Goal: Information Seeking & Learning: Learn about a topic

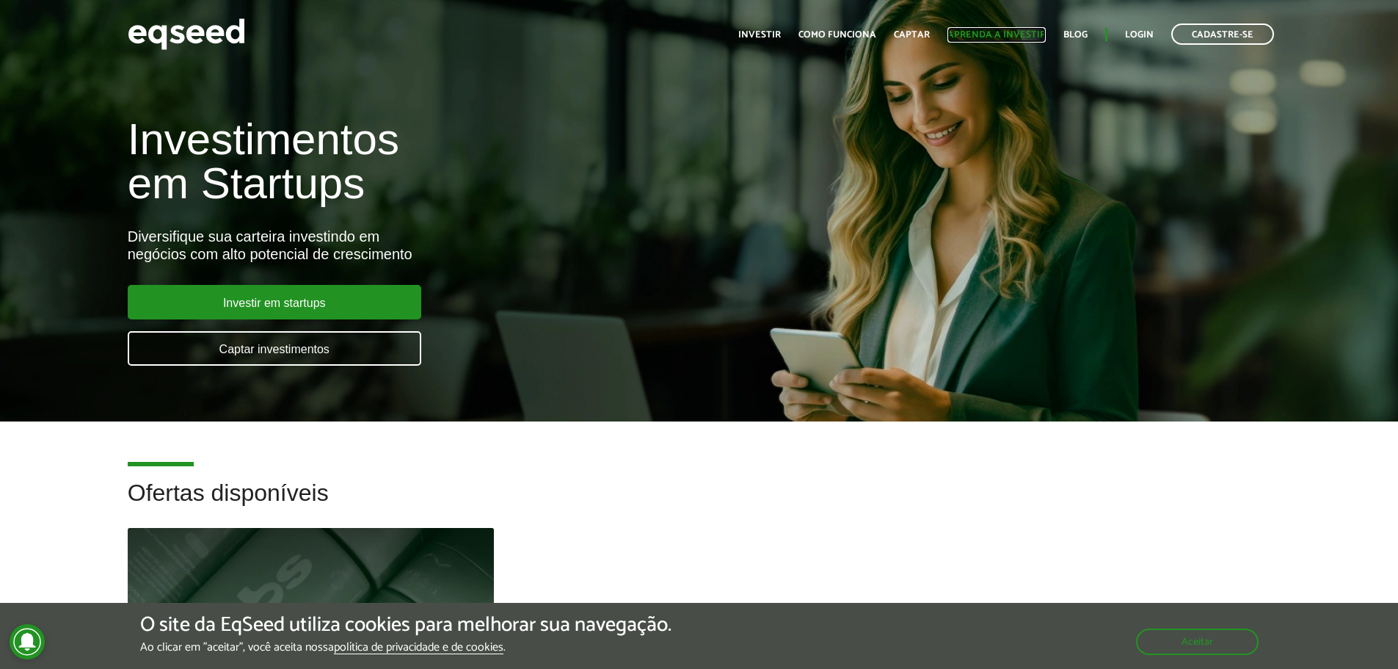
click at [979, 34] on link "Aprenda a investir" at bounding box center [996, 35] width 98 height 10
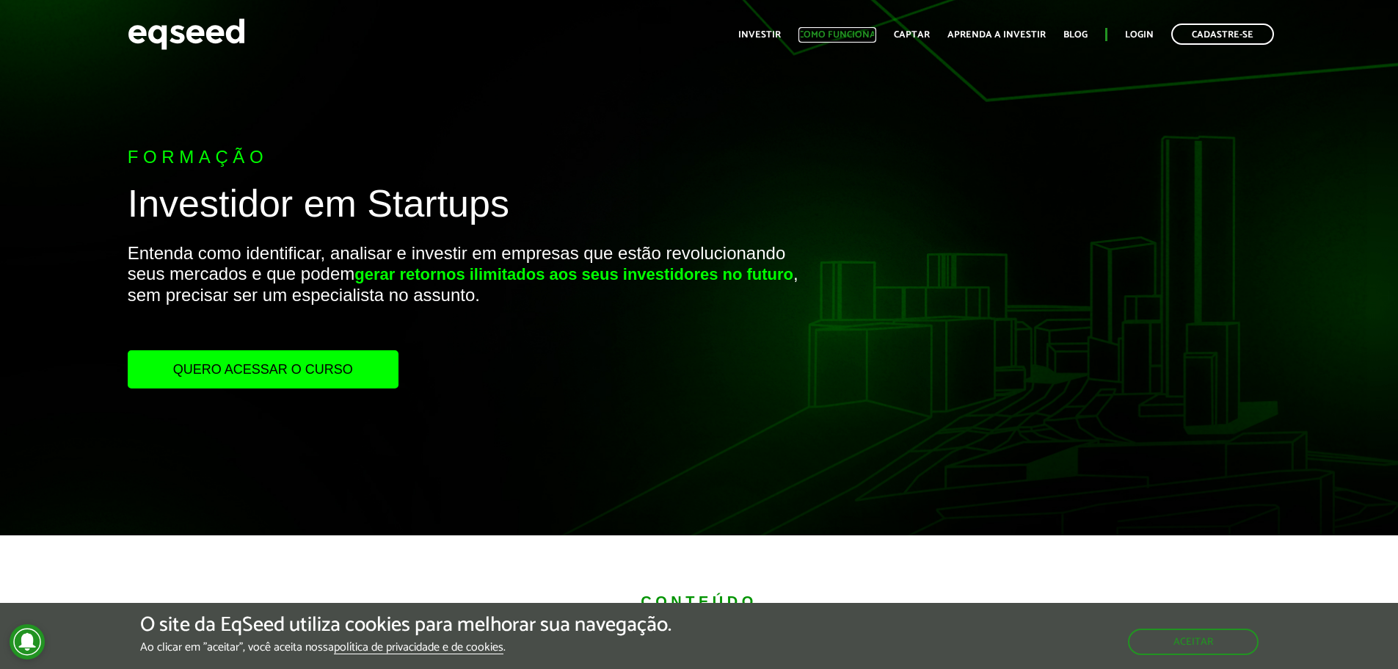
click at [866, 32] on link "Como funciona" at bounding box center [837, 35] width 78 height 10
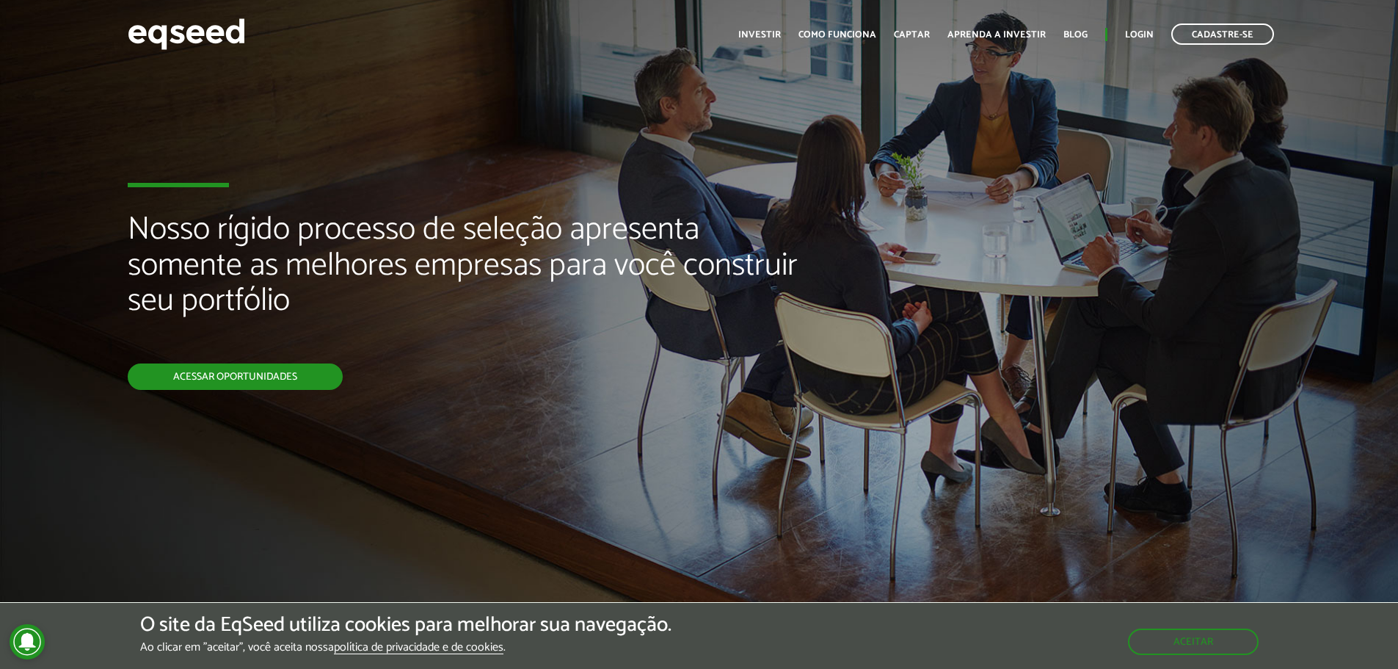
click at [262, 372] on link "Acessar oportunidades" at bounding box center [235, 376] width 215 height 26
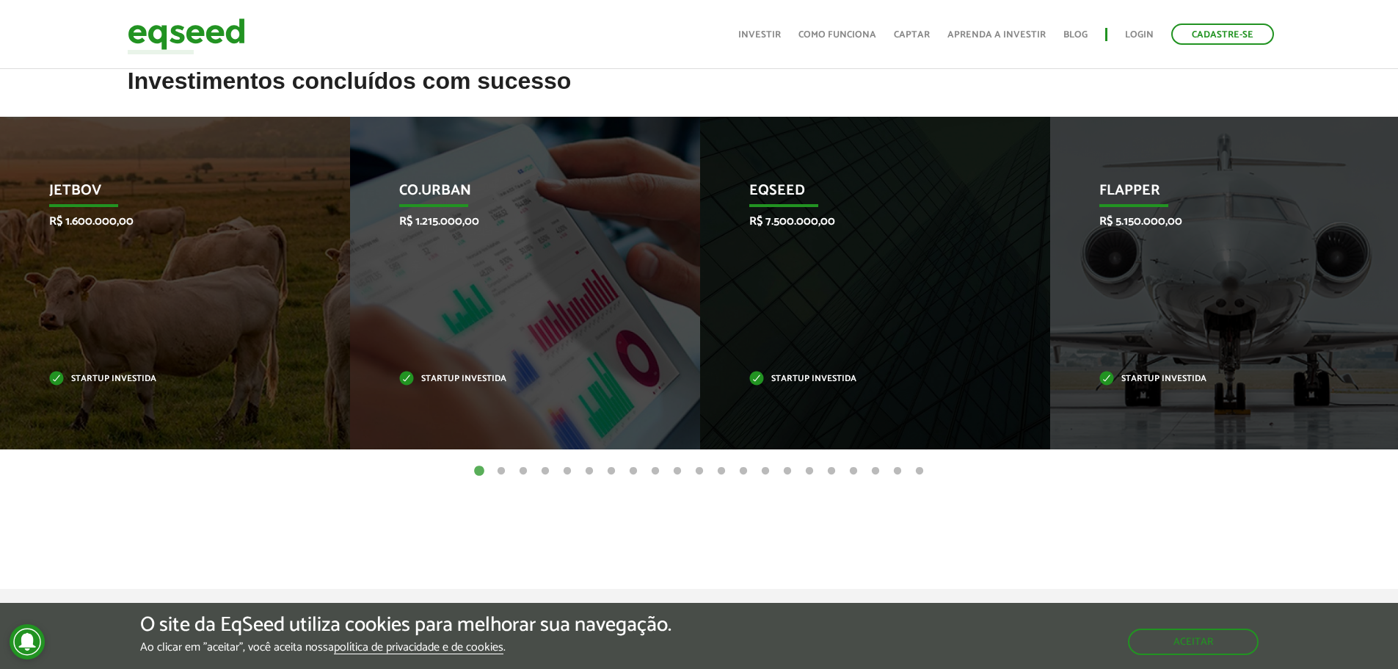
scroll to position [587, 0]
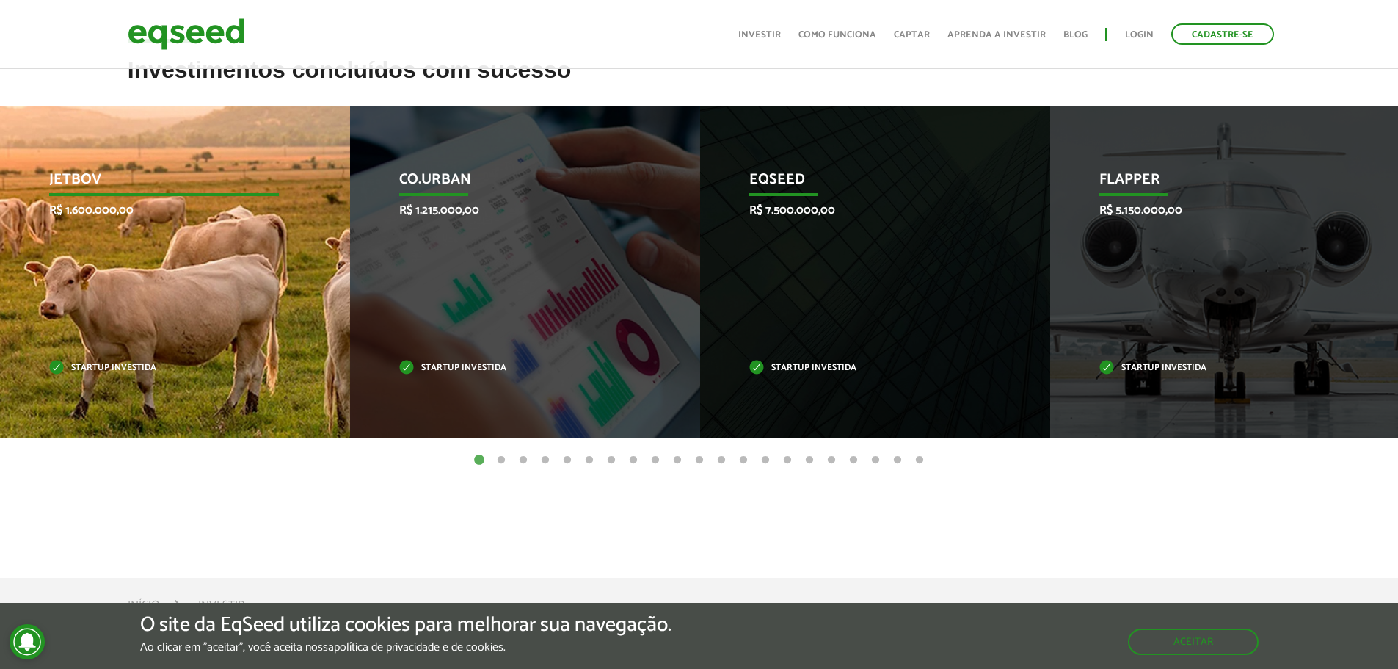
click at [252, 269] on div "JetBov R$ 1.600.000,00 Startup investida" at bounding box center [164, 272] width 328 height 332
click at [43, 372] on div "JetBov R$ 1.600.000,00 Startup investida" at bounding box center [164, 272] width 328 height 332
click at [76, 174] on p "JetBov" at bounding box center [164, 183] width 230 height 25
click at [134, 255] on div "JetBov R$ 1.600.000,00 Startup investida" at bounding box center [164, 272] width 328 height 332
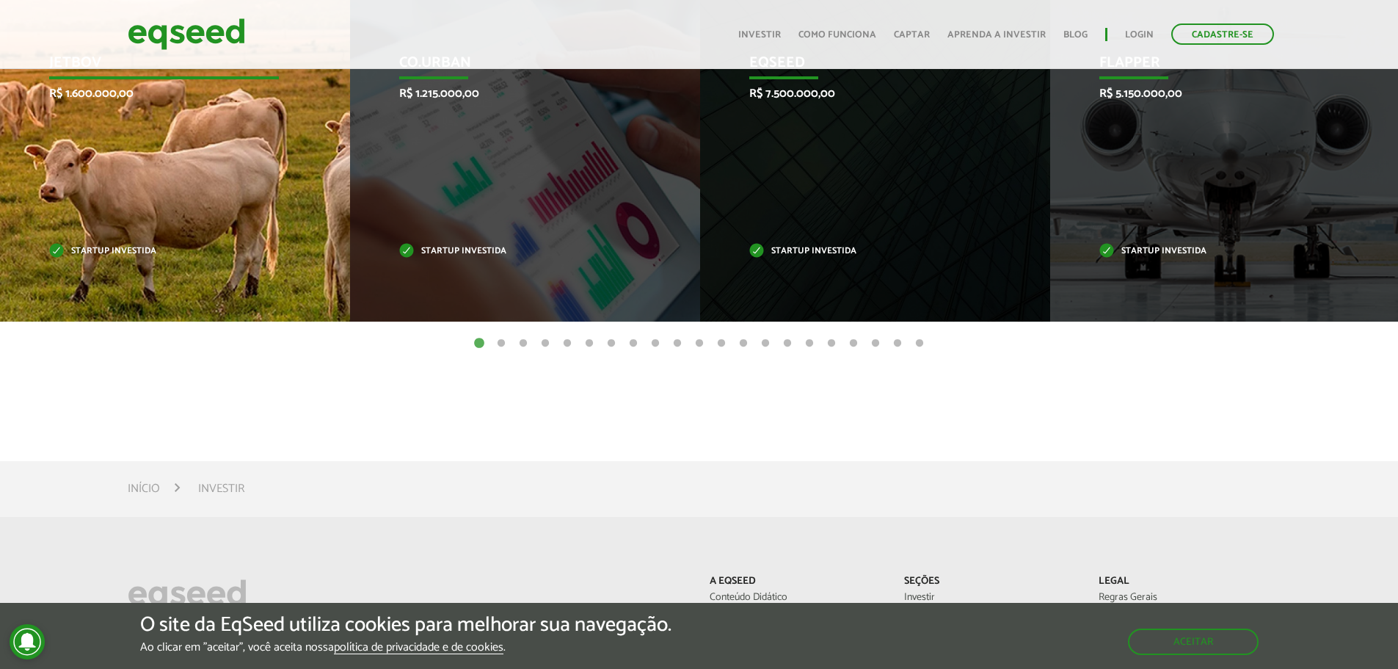
scroll to position [734, 0]
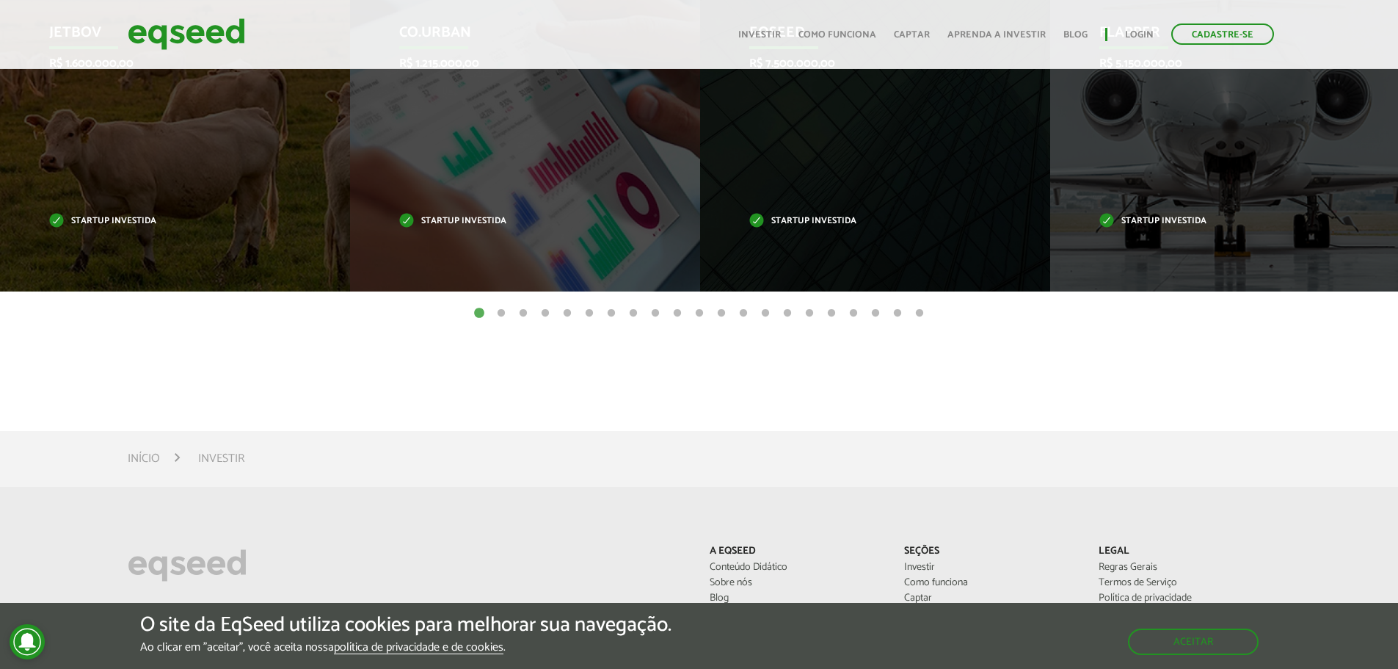
click at [498, 311] on button "2" at bounding box center [501, 313] width 15 height 15
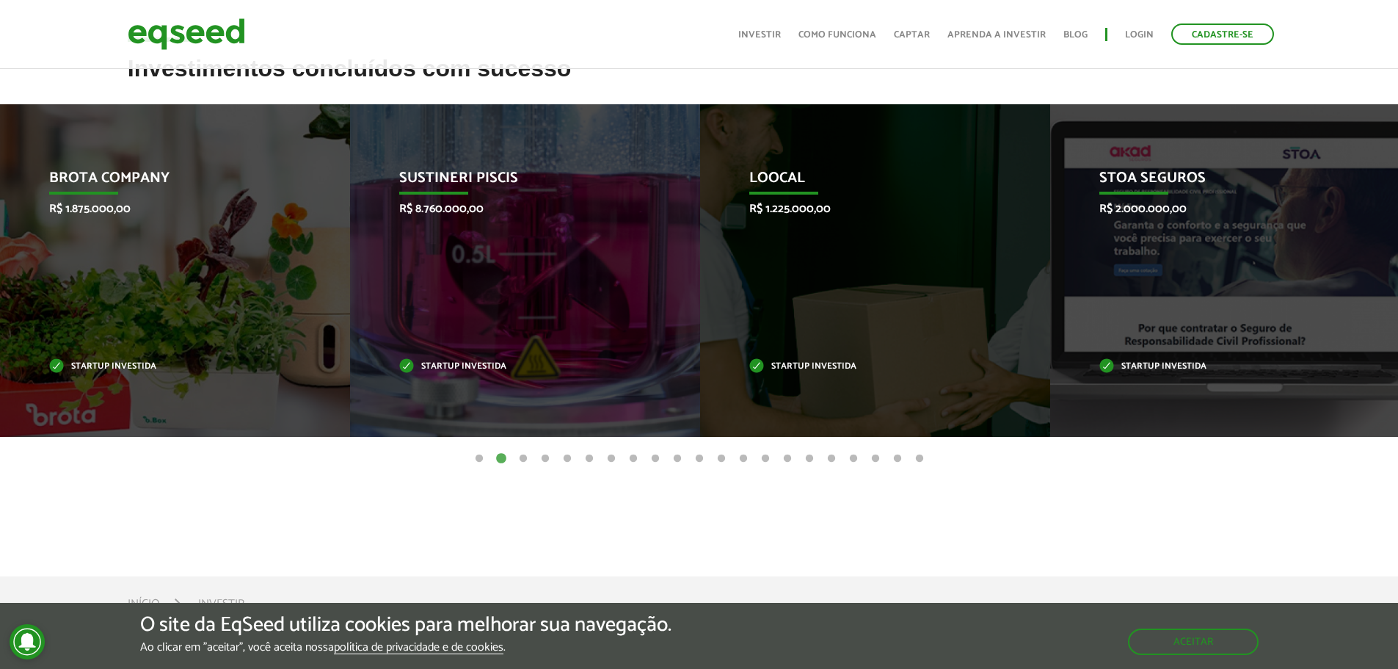
scroll to position [587, 0]
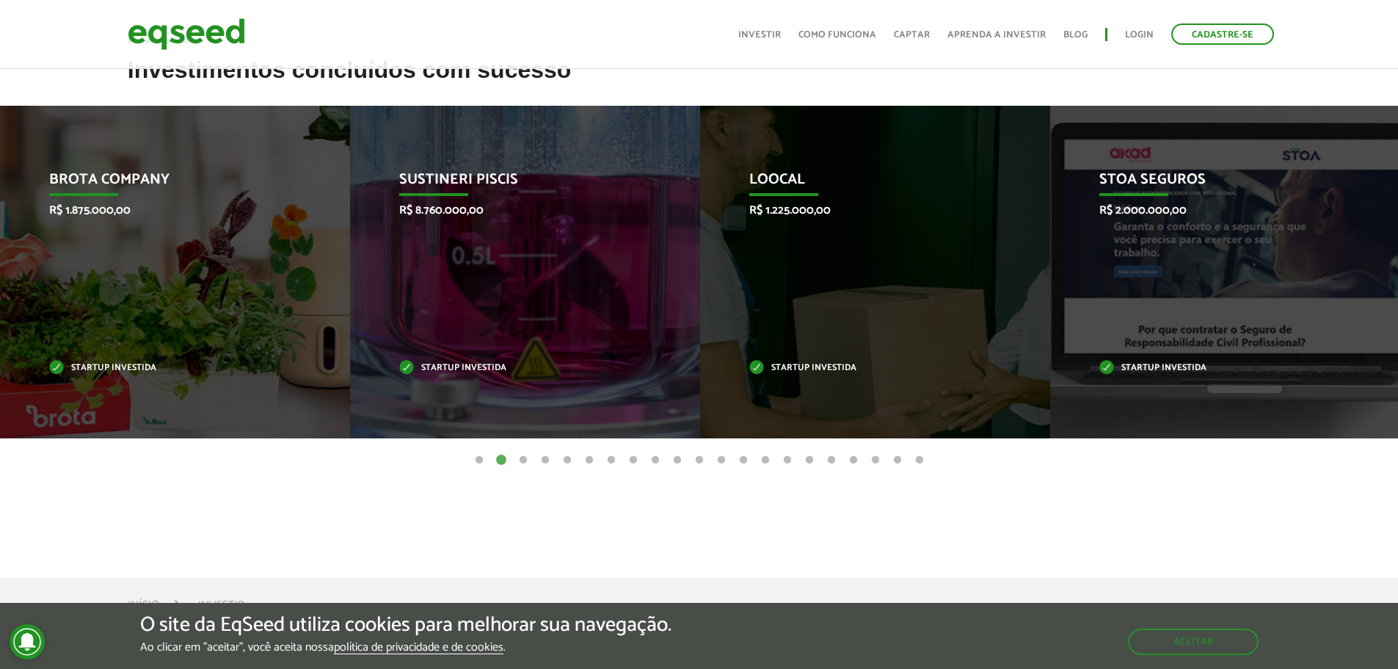
click at [484, 459] on button "1" at bounding box center [479, 460] width 15 height 15
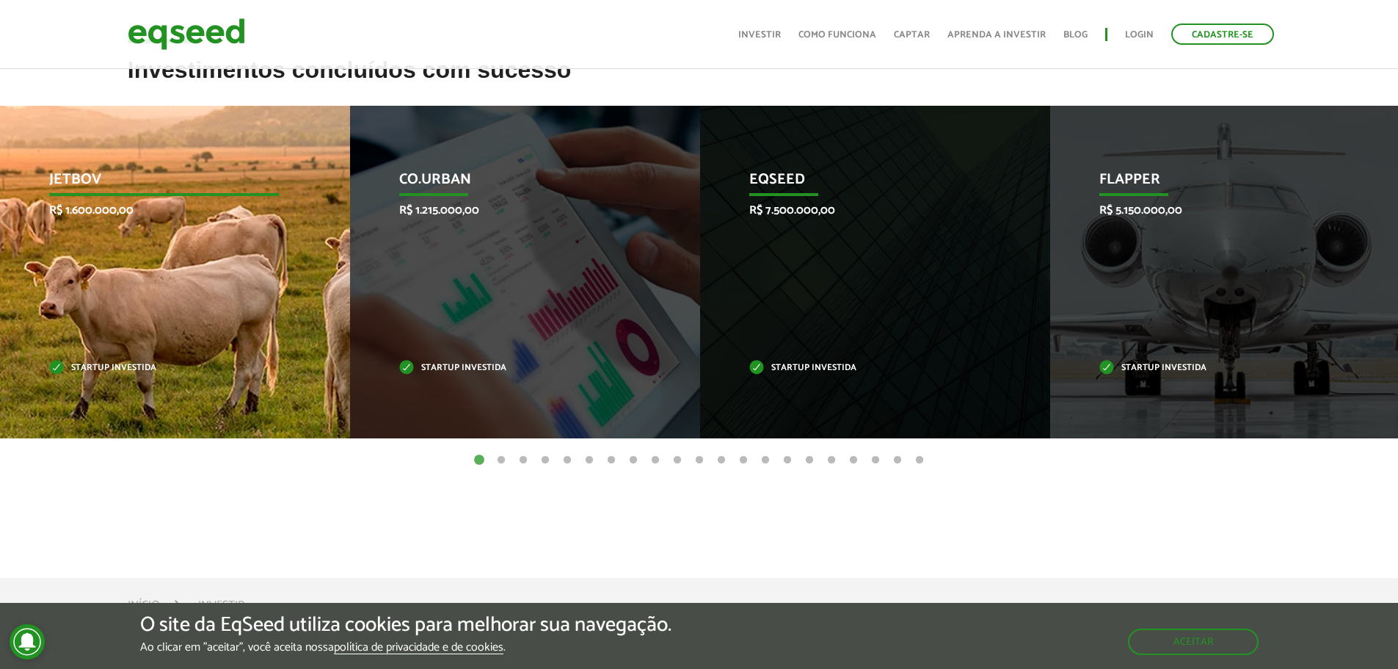
click at [59, 301] on div "JetBov R$ 1.600.000,00 Startup investida" at bounding box center [164, 272] width 328 height 332
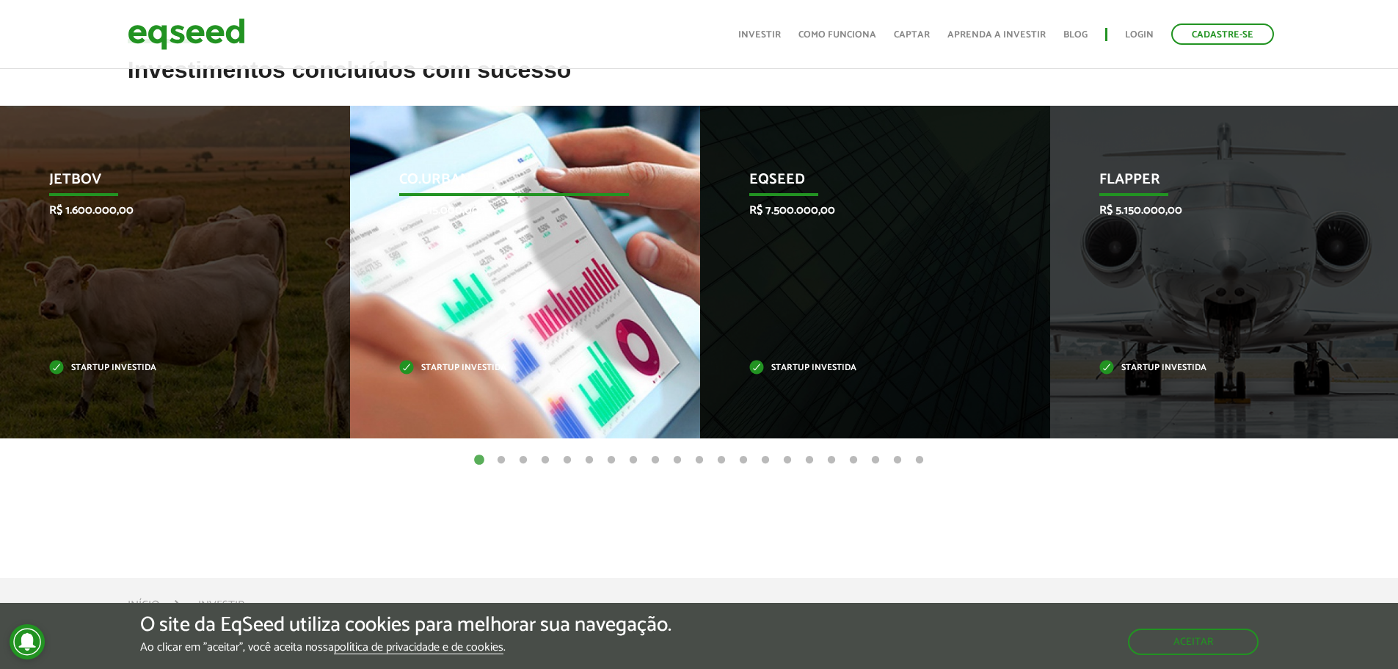
click at [516, 202] on div "Co.Urban R$ 1.215.000,00 Startup investida" at bounding box center [514, 272] width 328 height 332
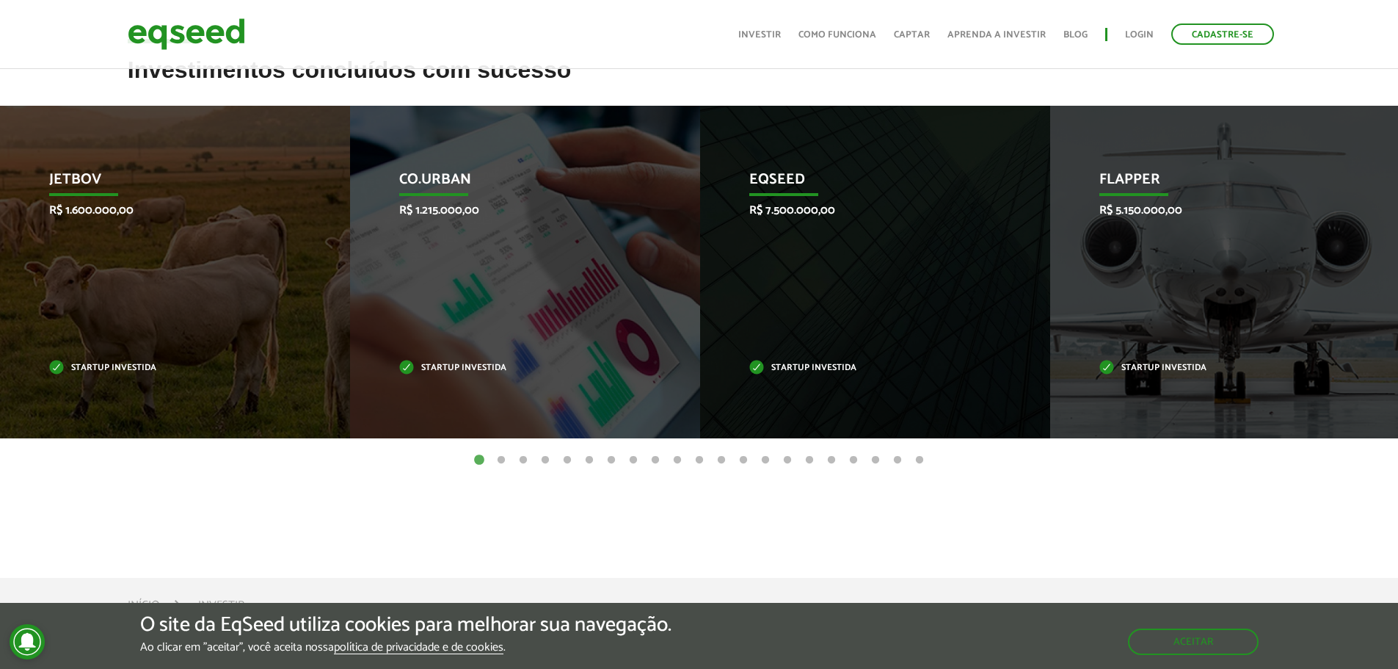
click at [501, 461] on button "2" at bounding box center [501, 460] width 15 height 15
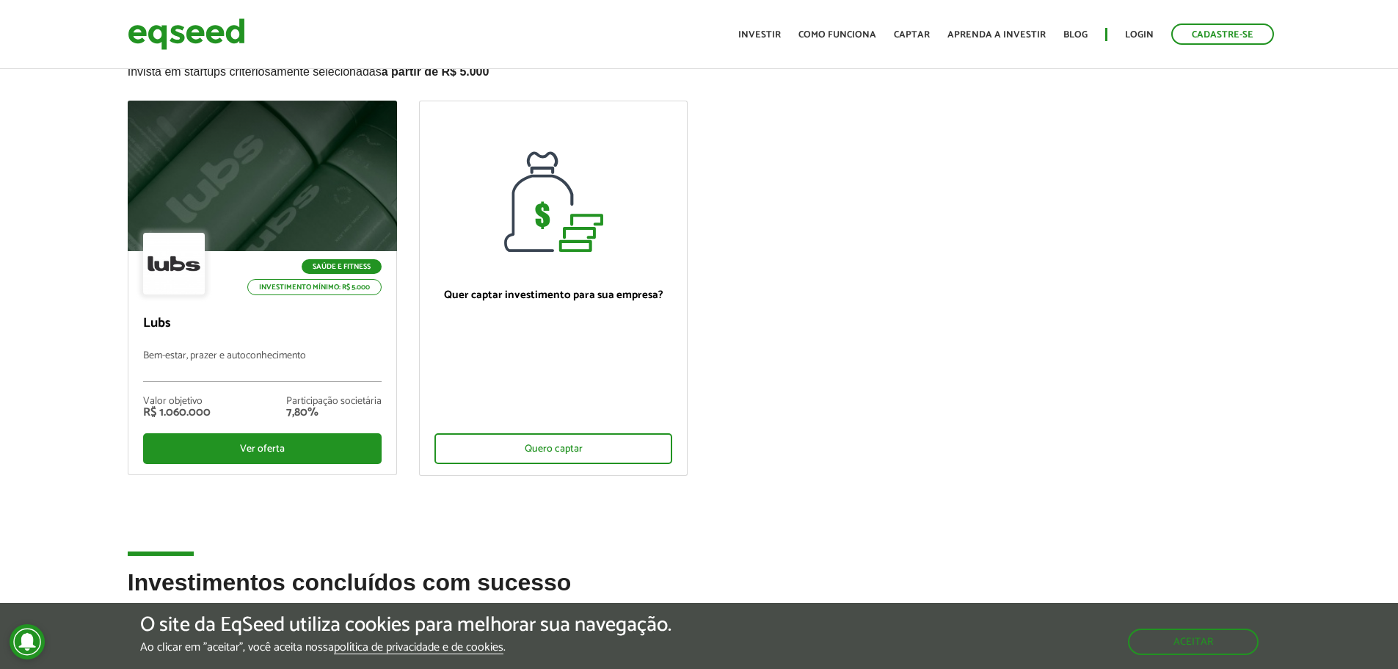
scroll to position [147, 0]
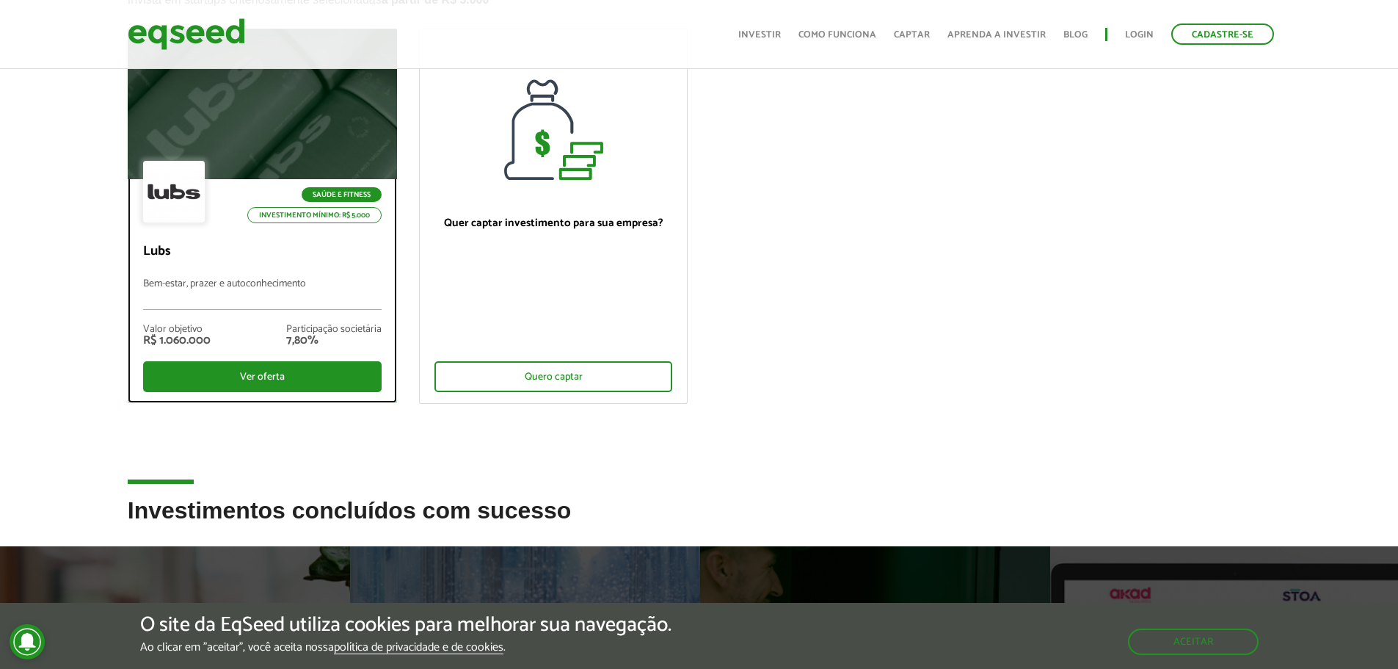
click at [269, 103] on div at bounding box center [262, 104] width 323 height 181
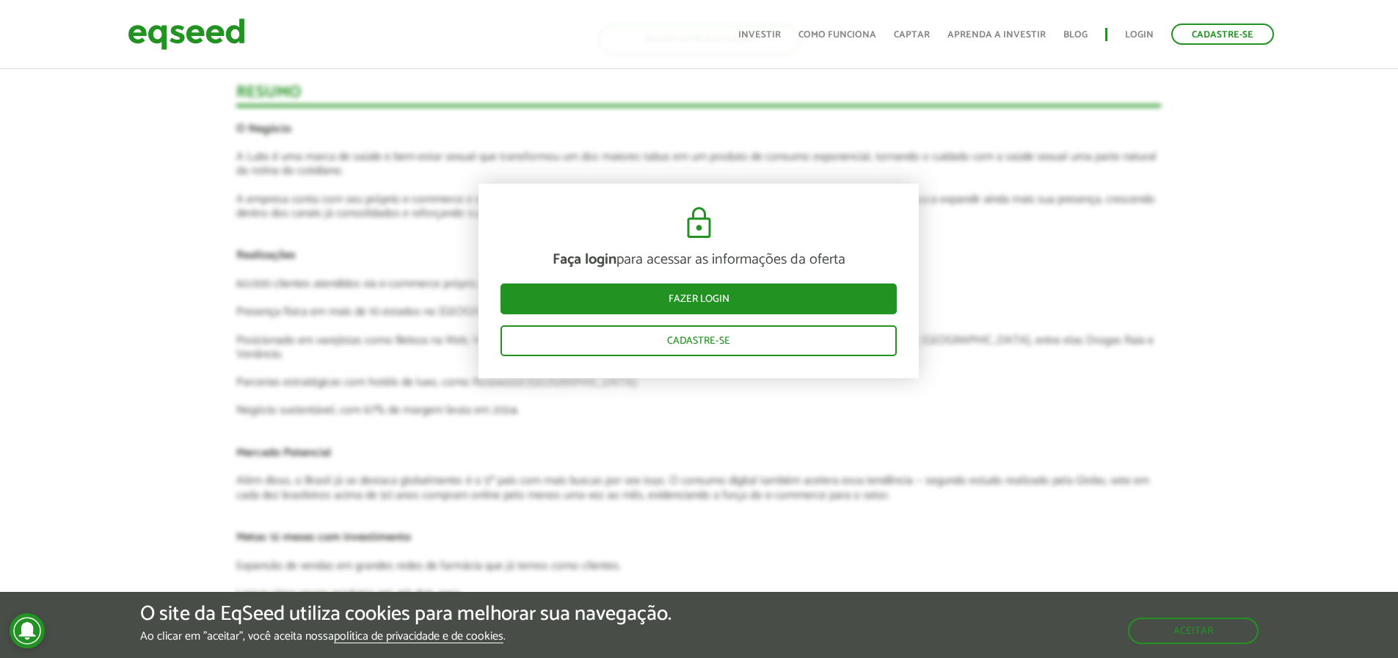
scroll to position [1908, 0]
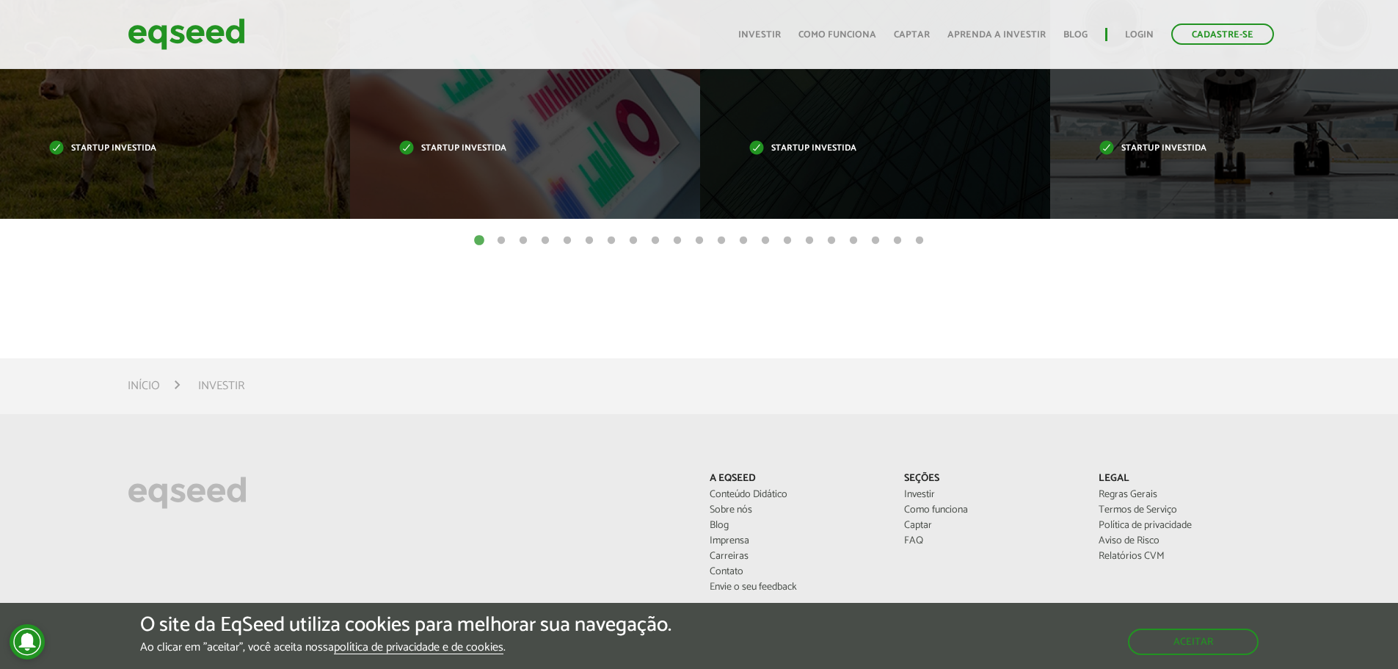
scroll to position [807, 0]
click at [495, 239] on button "2" at bounding box center [501, 240] width 15 height 15
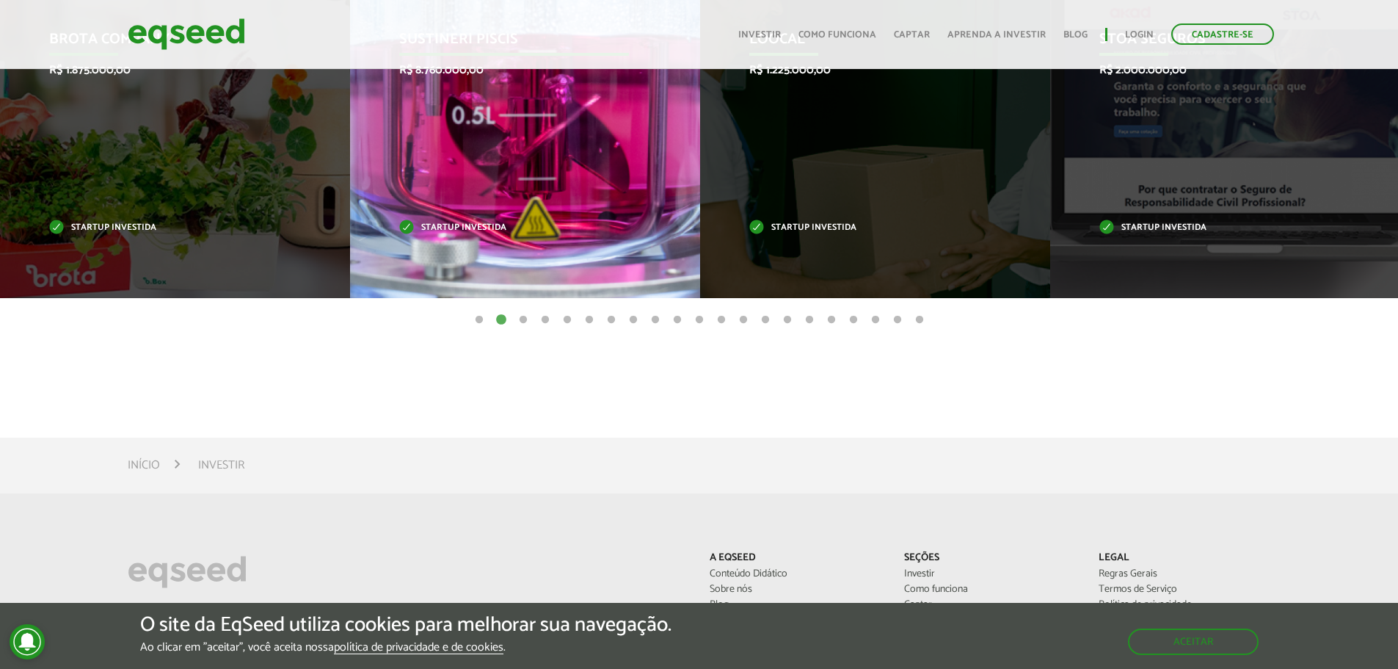
scroll to position [587, 0]
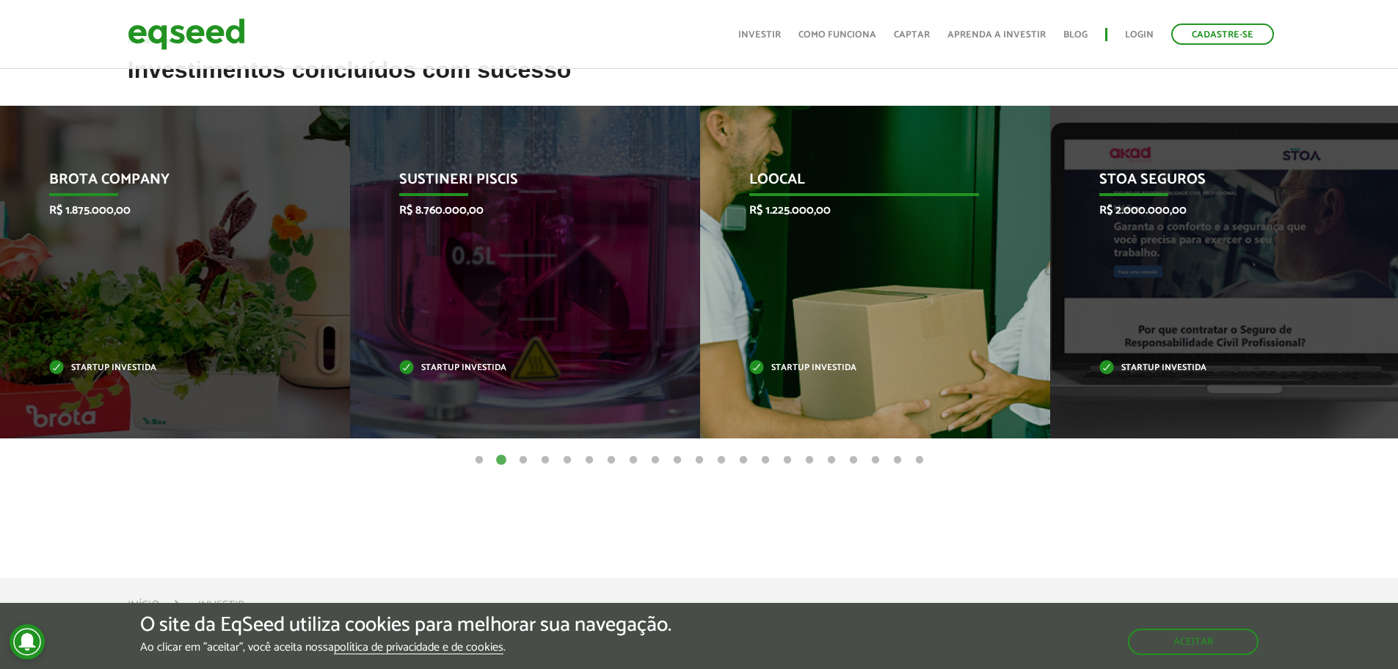
click at [922, 274] on div "Loocal R$ 1.225.000,00 Startup investida" at bounding box center [864, 272] width 328 height 332
click at [853, 277] on div "Loocal R$ 1.225.000,00 Startup investida" at bounding box center [864, 272] width 328 height 332
click at [790, 224] on div "Loocal R$ 1.225.000,00 Startup investida" at bounding box center [864, 272] width 328 height 332
click at [771, 175] on p "Loocal" at bounding box center [864, 183] width 230 height 25
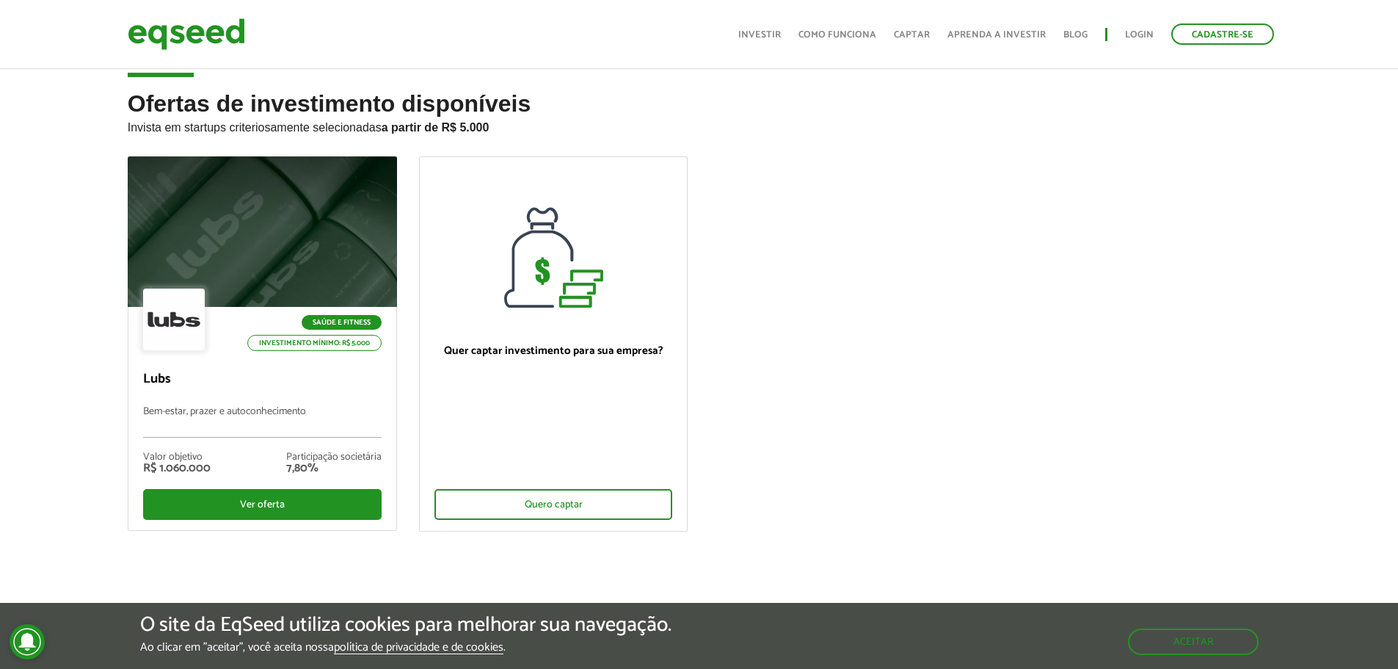
scroll to position [0, 0]
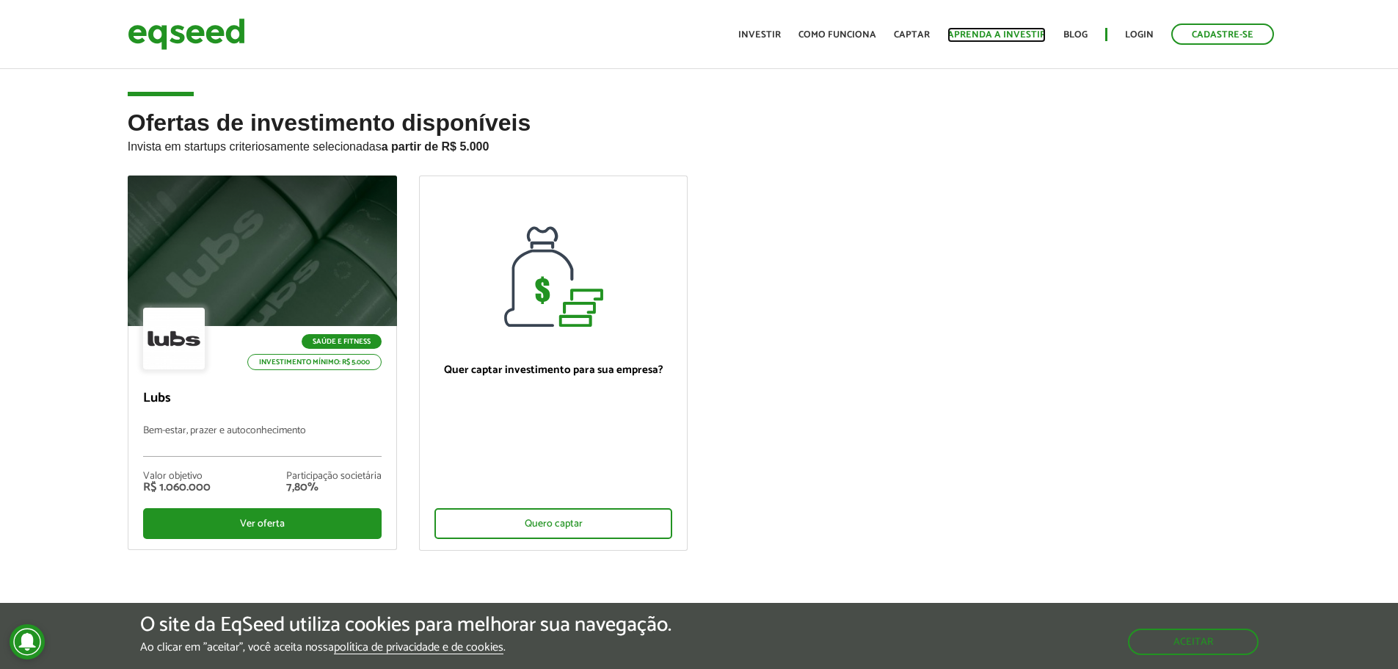
click at [969, 39] on link "Aprenda a investir" at bounding box center [996, 35] width 98 height 10
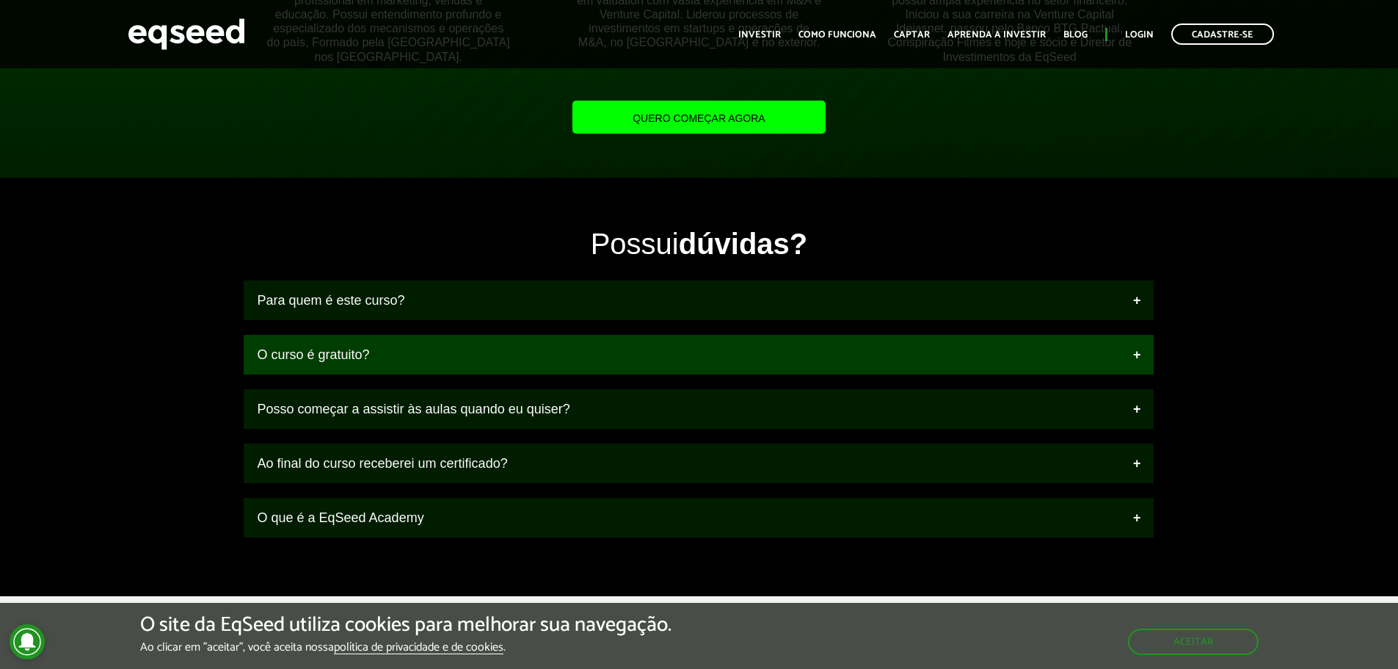
scroll to position [1541, 0]
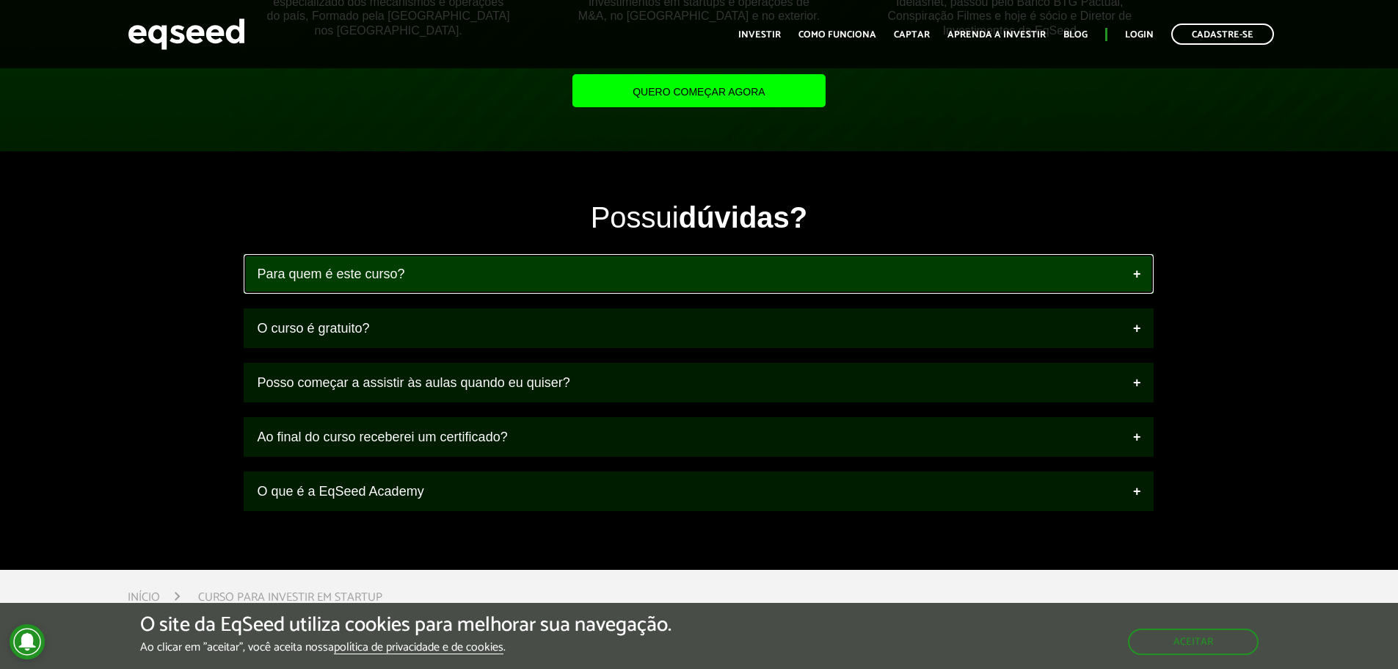
click at [354, 275] on link "Para quem é este curso?" at bounding box center [699, 274] width 910 height 40
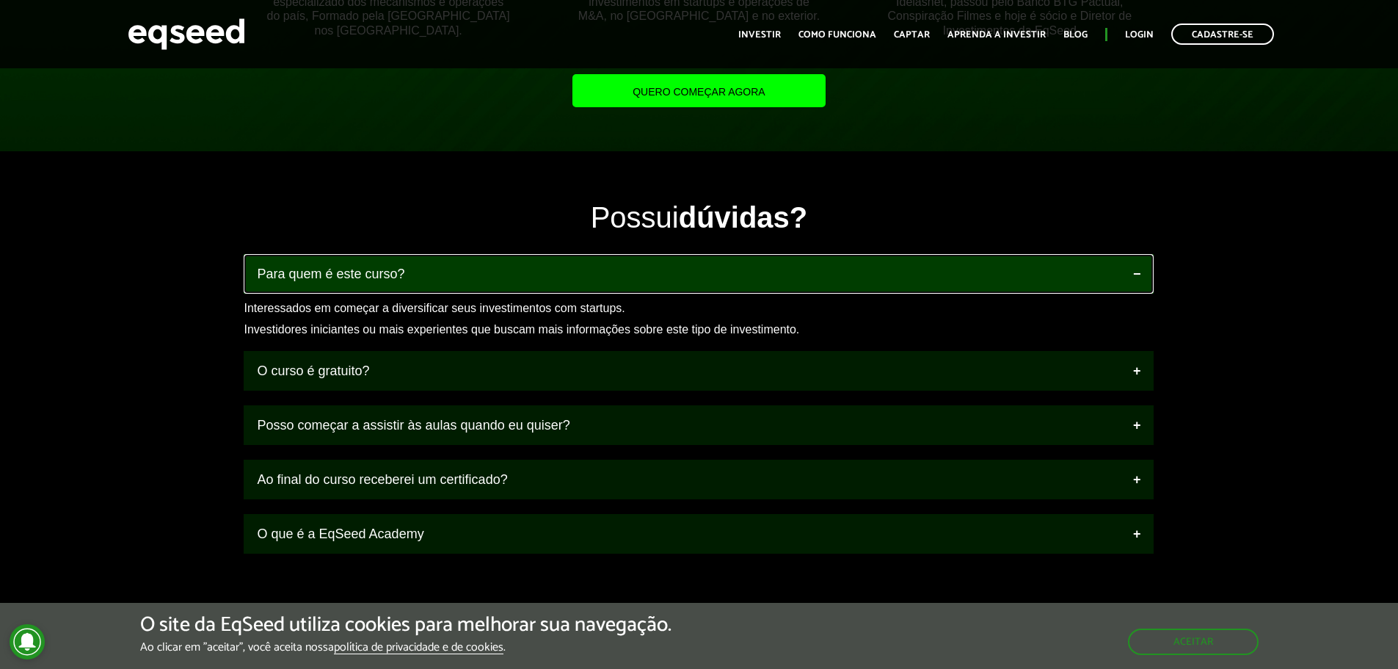
click at [354, 275] on link "Para quem é este curso?" at bounding box center [699, 274] width 910 height 40
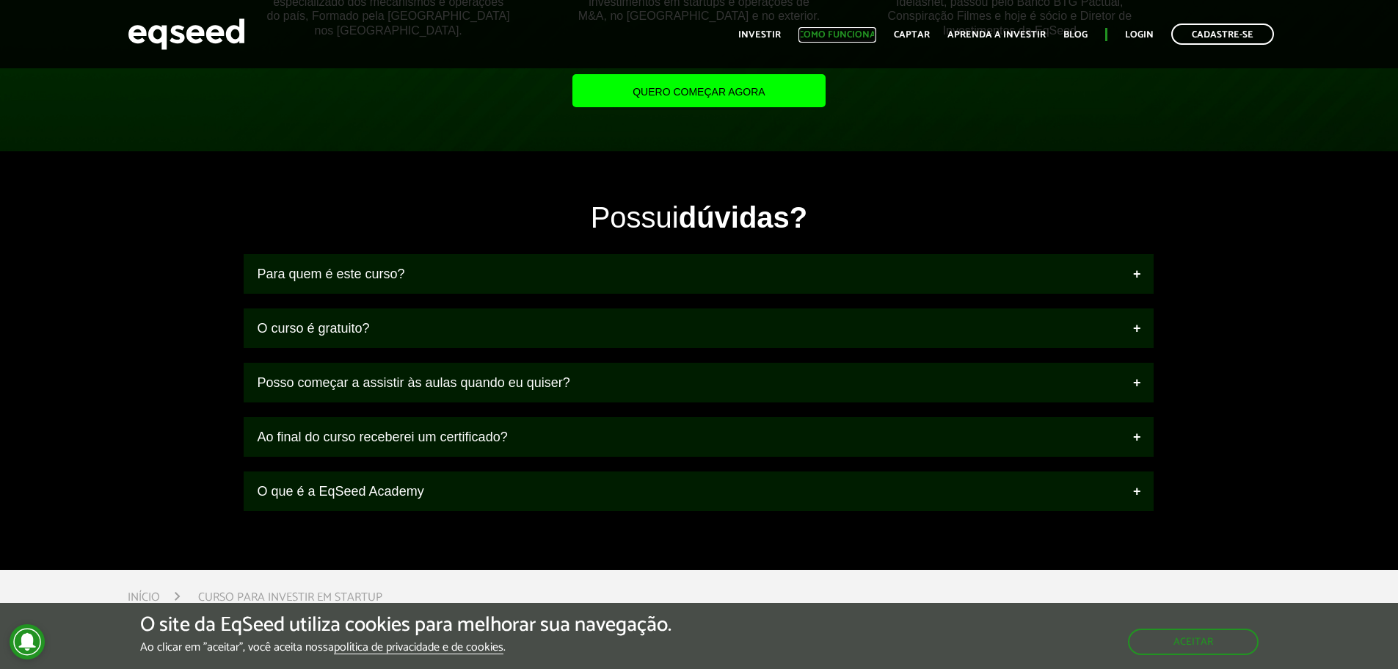
click at [847, 34] on link "Como funciona" at bounding box center [837, 35] width 78 height 10
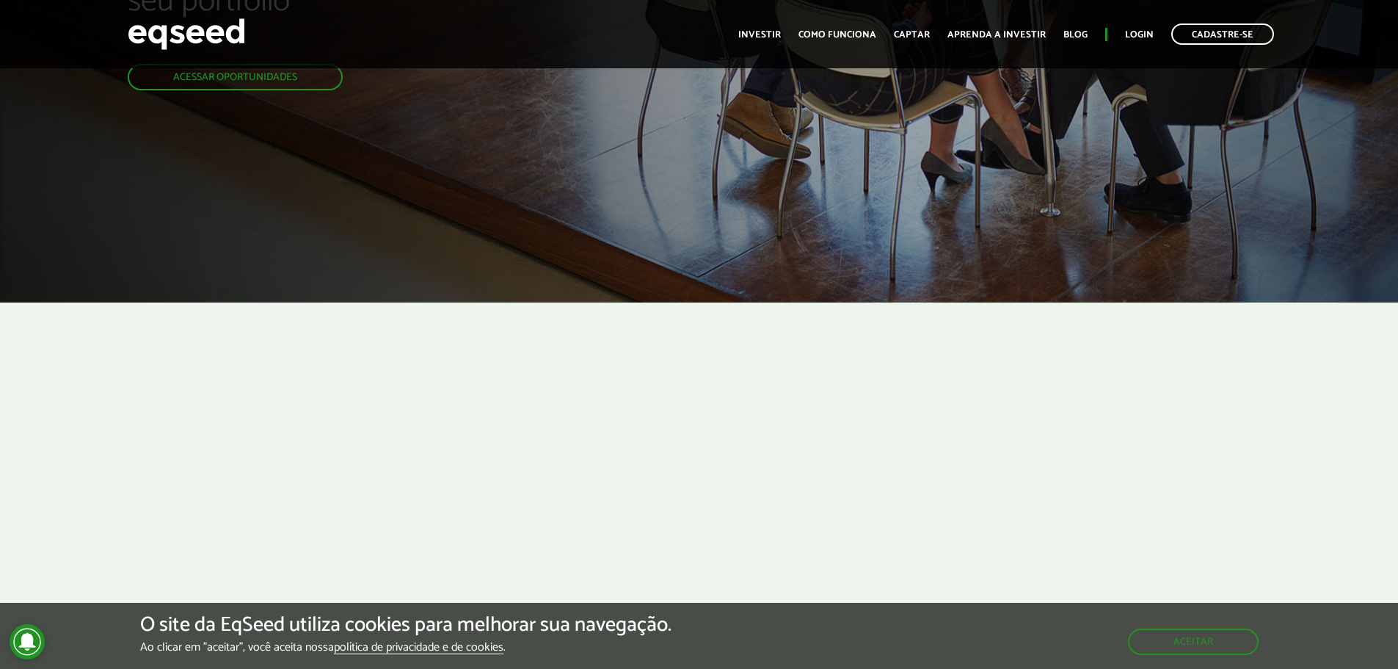
scroll to position [220, 0]
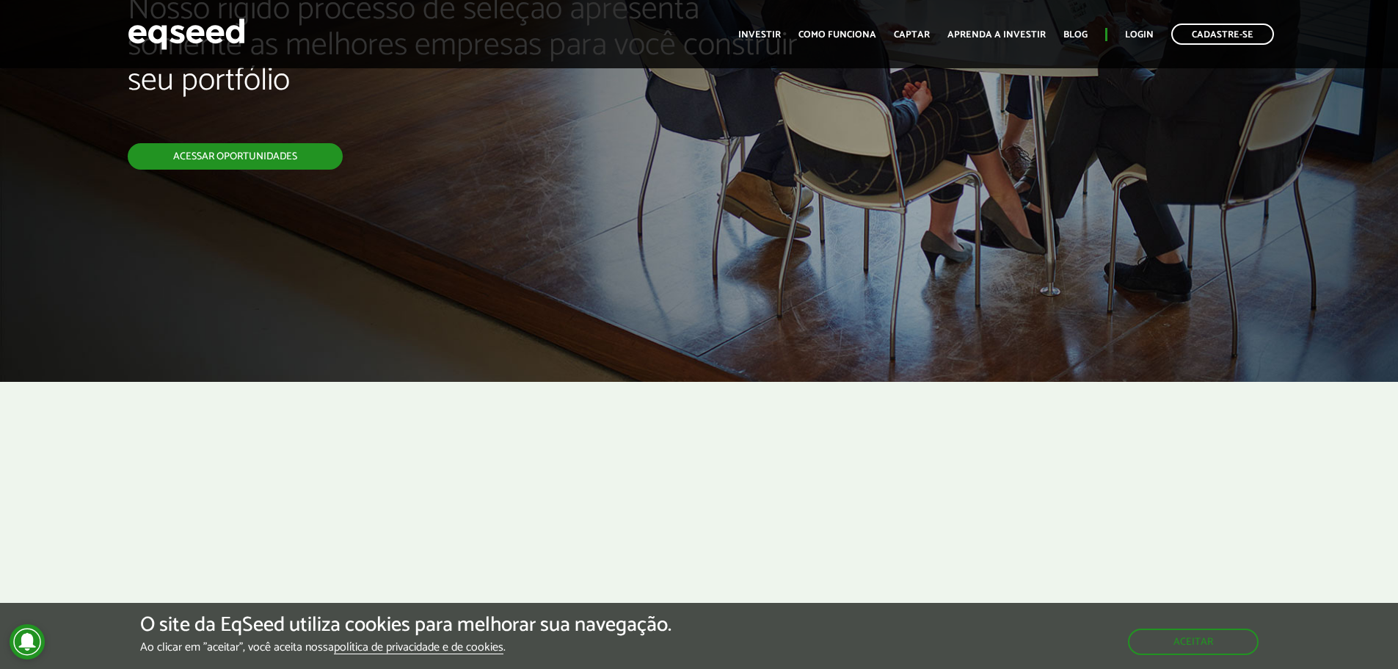
click at [239, 167] on link "Acessar oportunidades" at bounding box center [235, 156] width 215 height 26
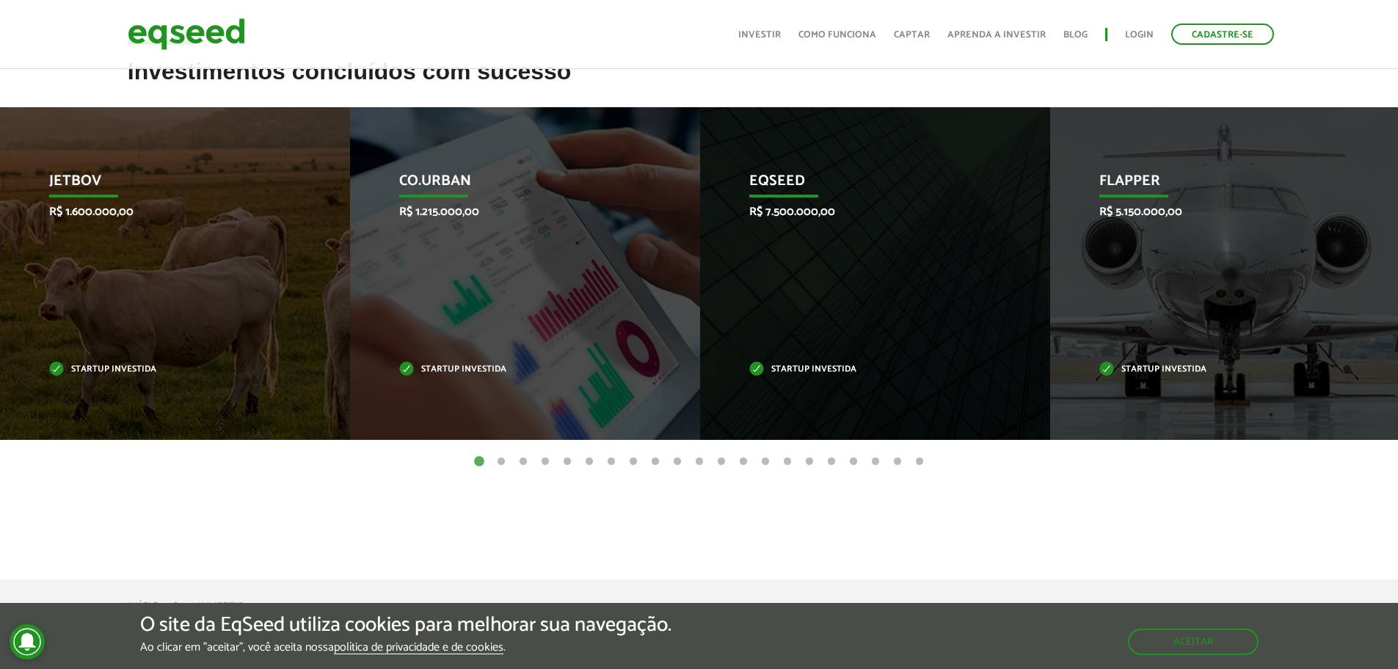
scroll to position [587, 0]
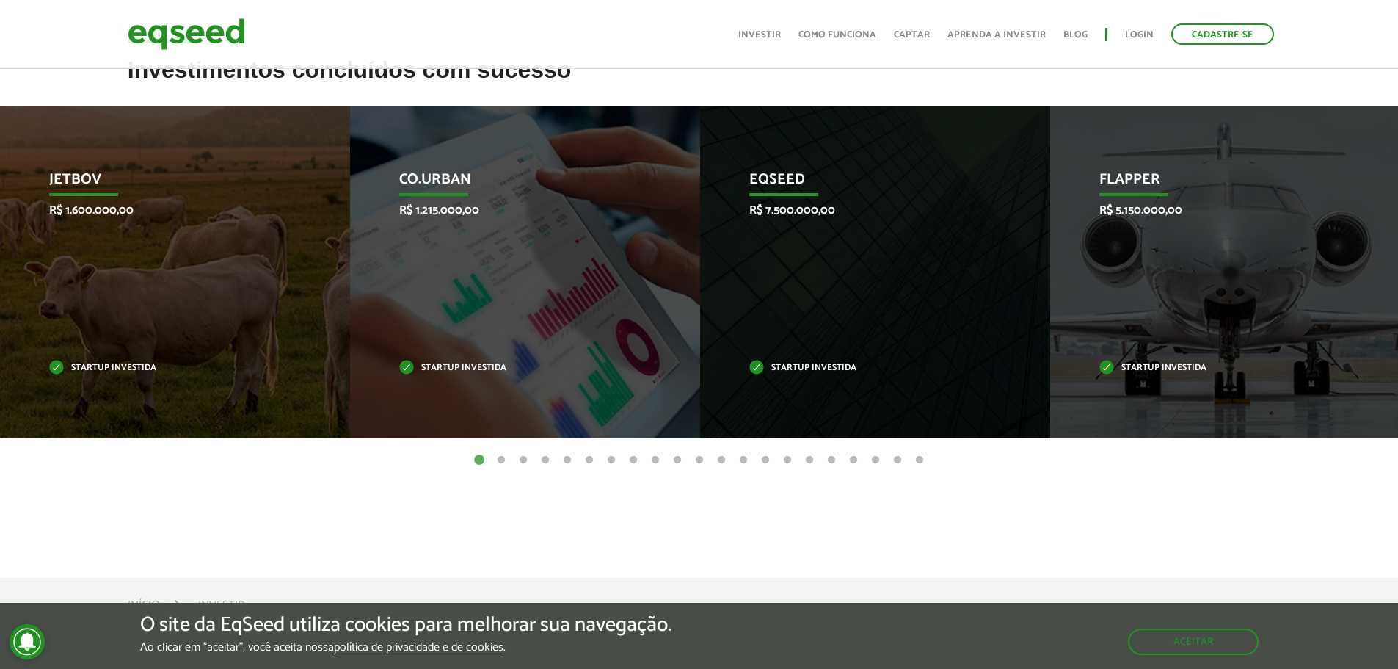
click at [506, 456] on button "2" at bounding box center [501, 460] width 15 height 15
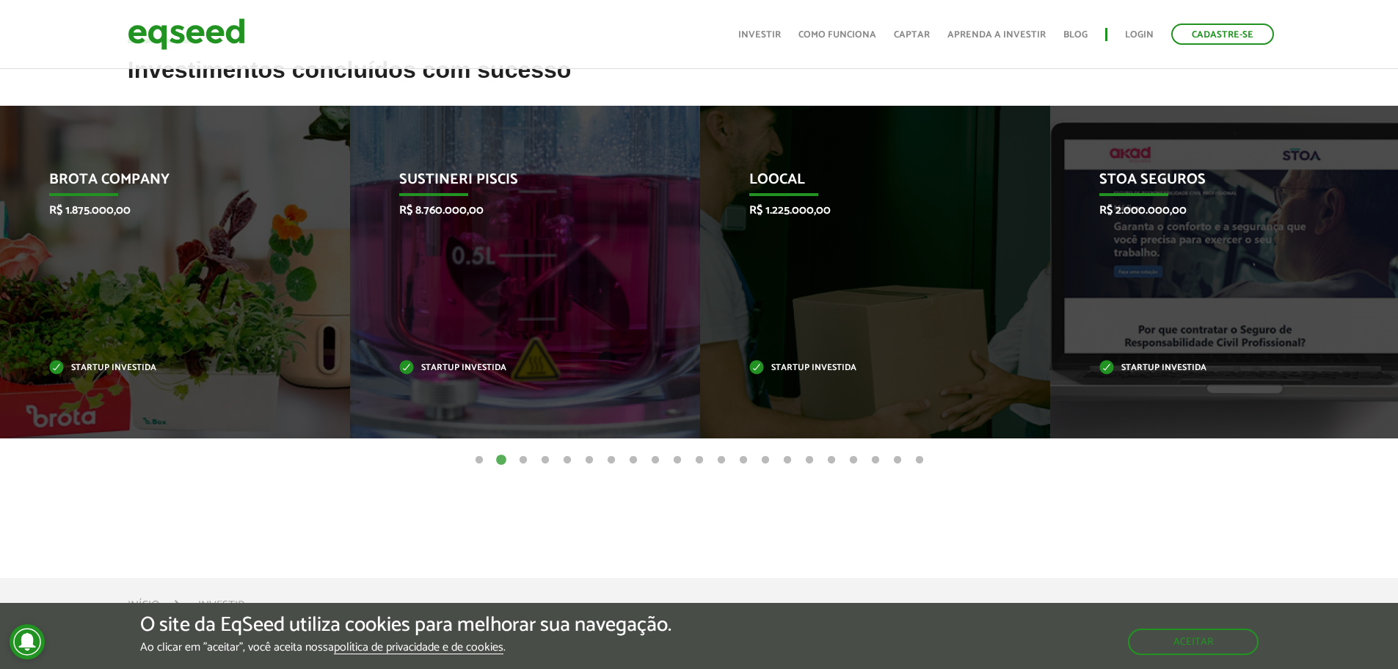
click at [520, 459] on button "3" at bounding box center [523, 460] width 15 height 15
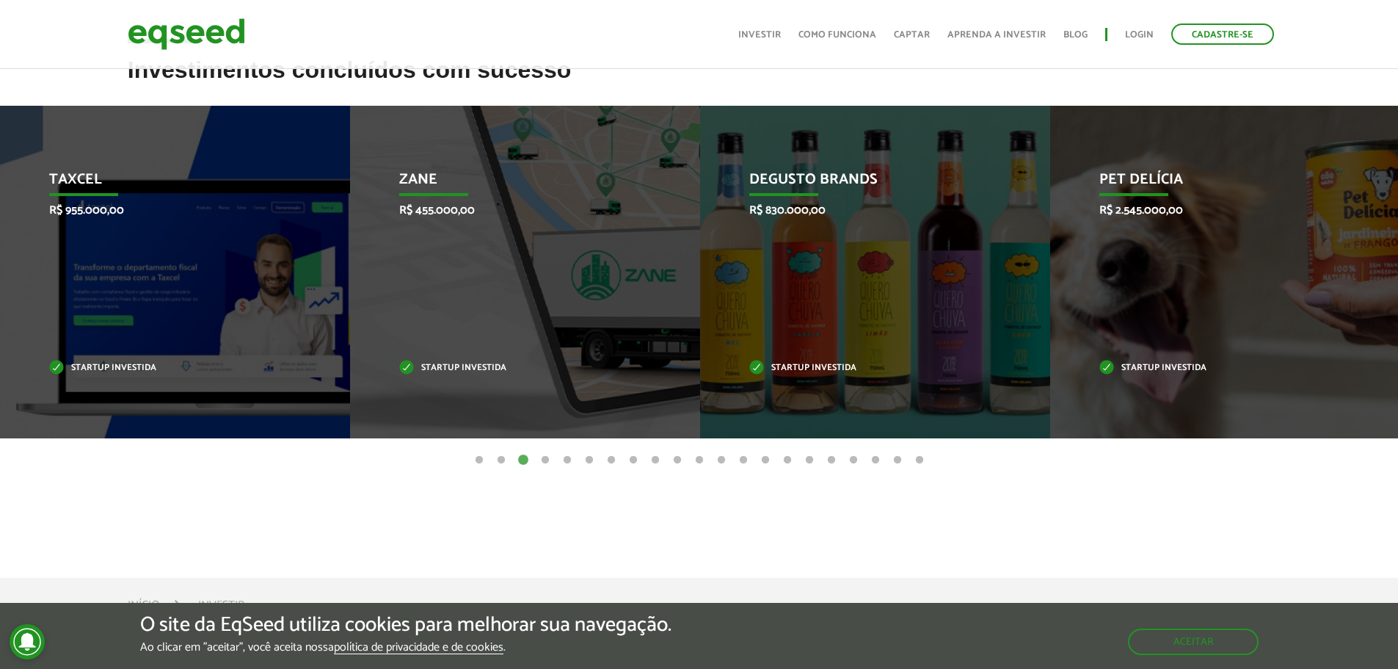
click at [542, 459] on button "4" at bounding box center [545, 460] width 15 height 15
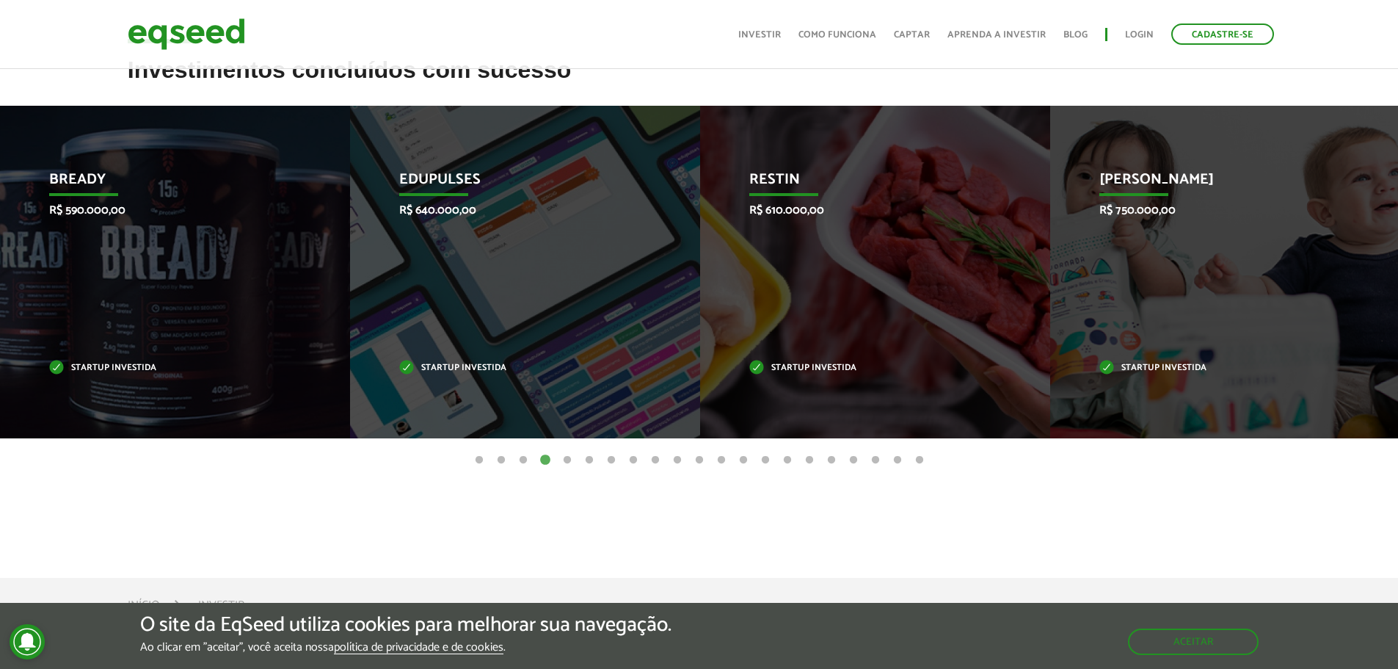
click at [568, 462] on button "5" at bounding box center [567, 460] width 15 height 15
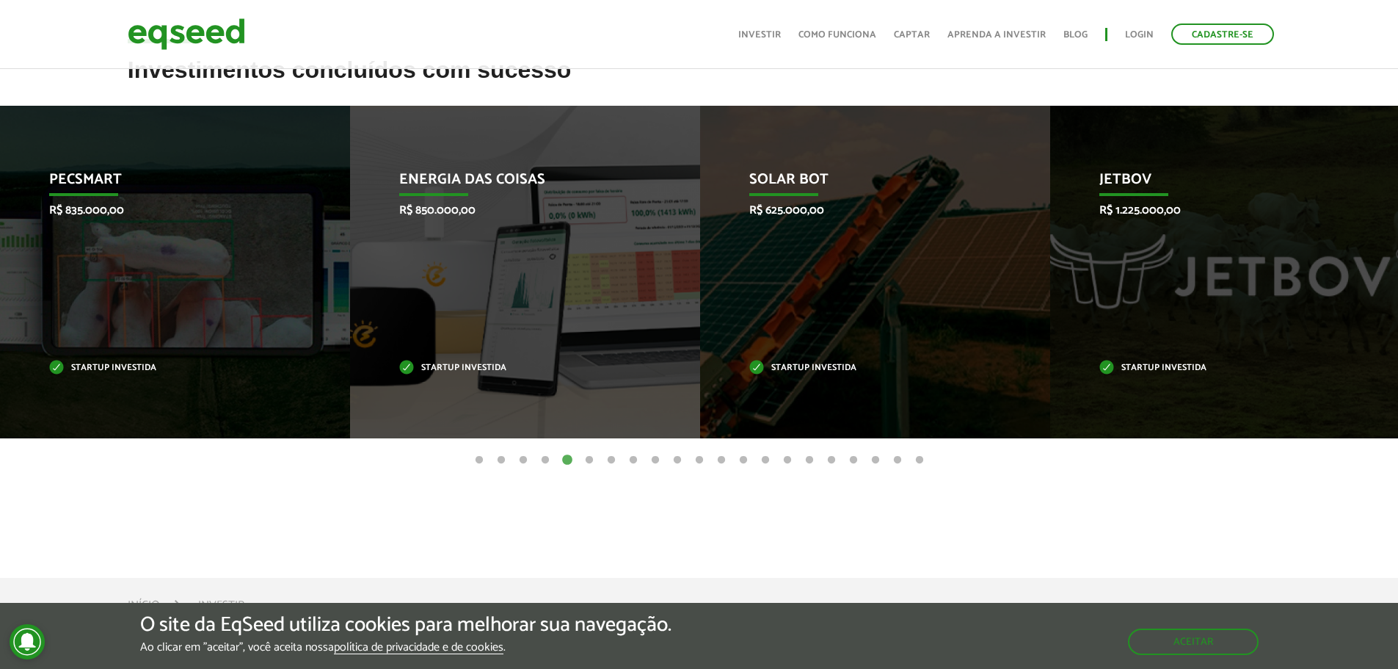
click at [589, 459] on button "6" at bounding box center [589, 460] width 15 height 15
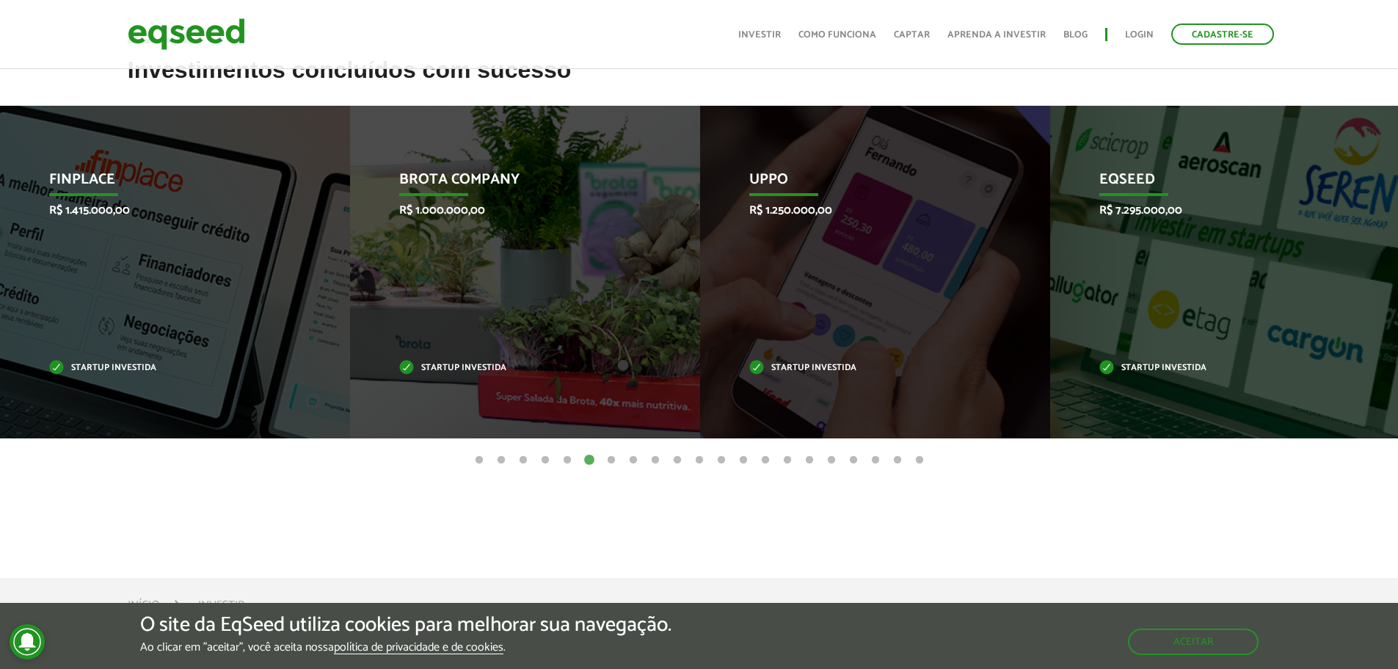
click at [614, 456] on button "7" at bounding box center [611, 460] width 15 height 15
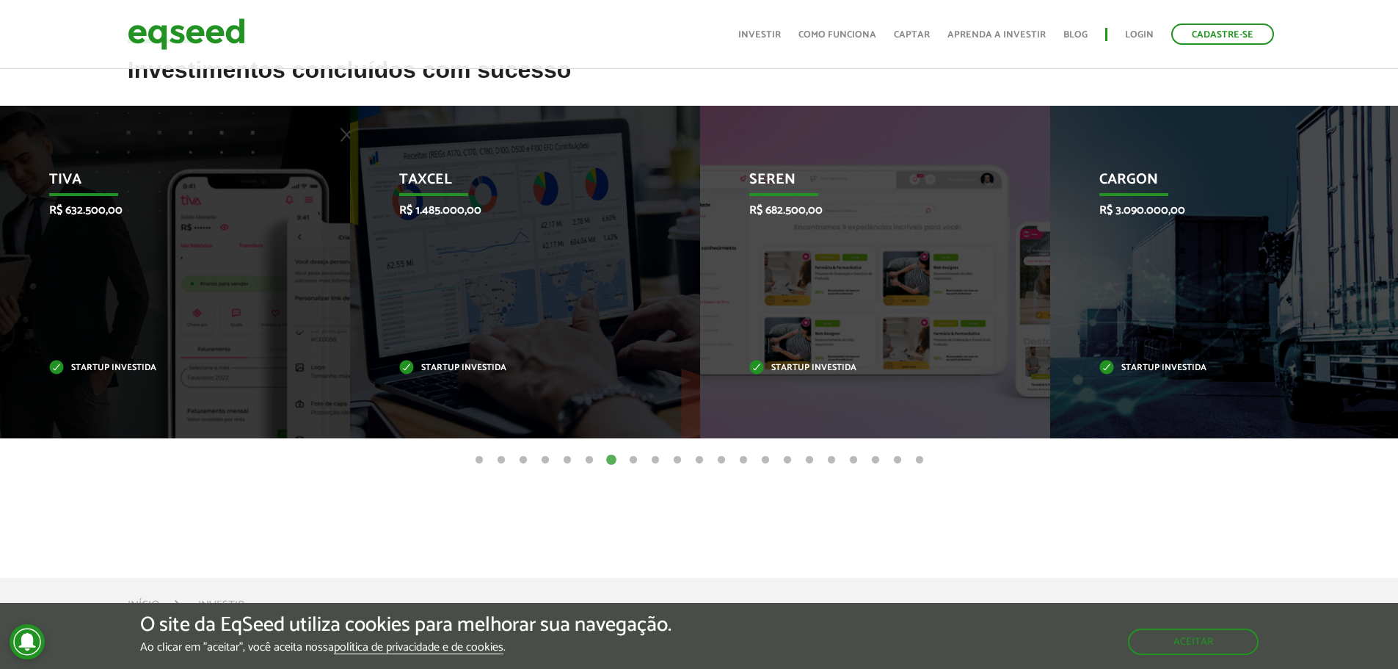
click at [629, 454] on button "8" at bounding box center [633, 460] width 15 height 15
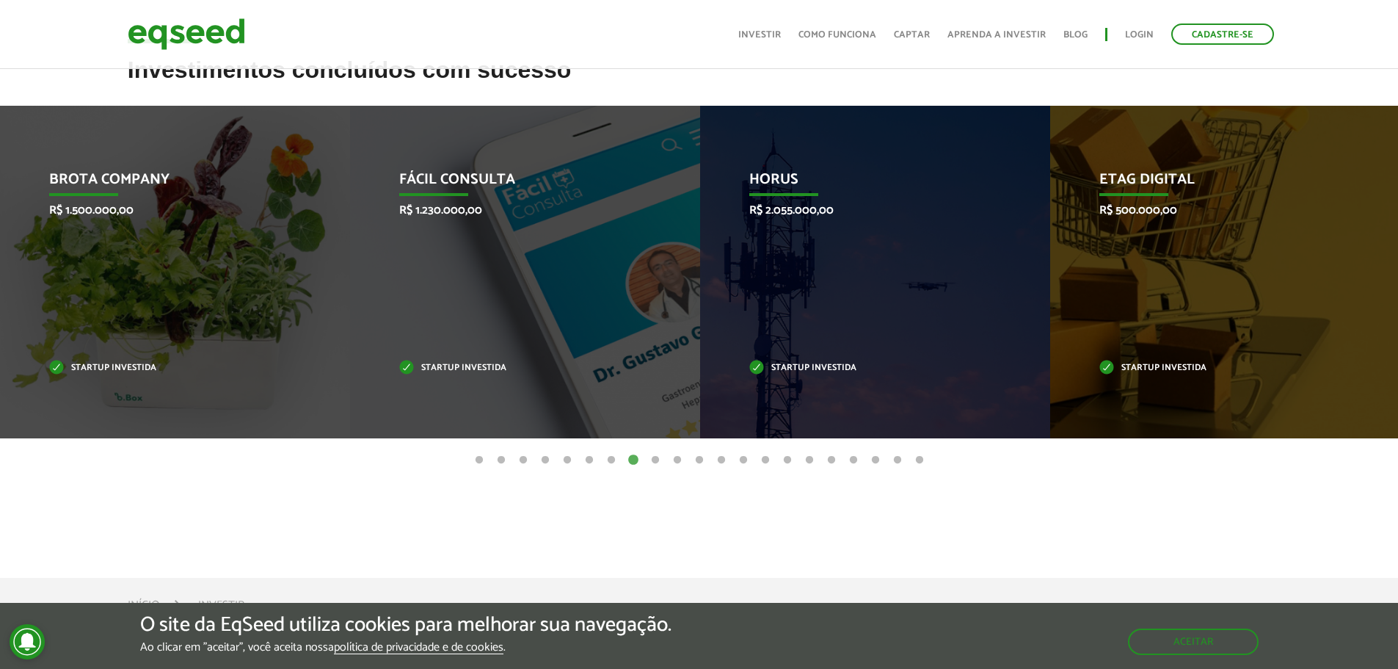
click at [652, 459] on button "9" at bounding box center [655, 460] width 15 height 15
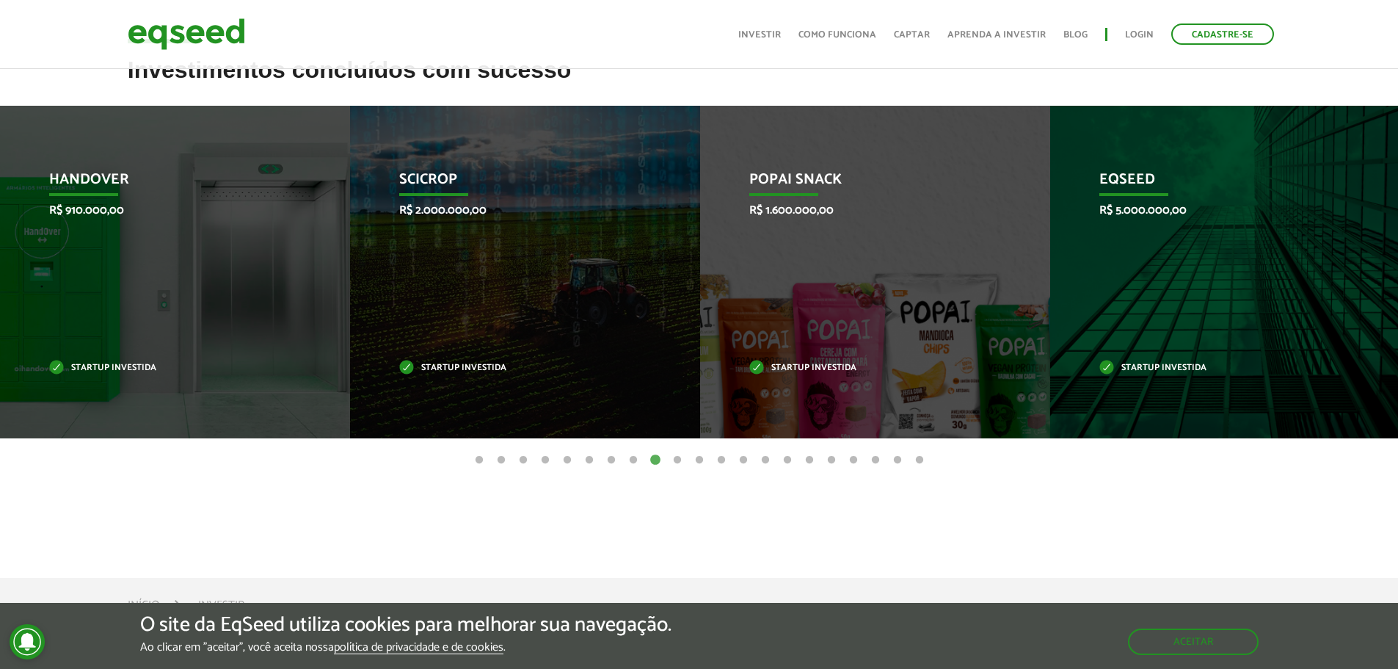
click at [674, 454] on button "10" at bounding box center [677, 460] width 15 height 15
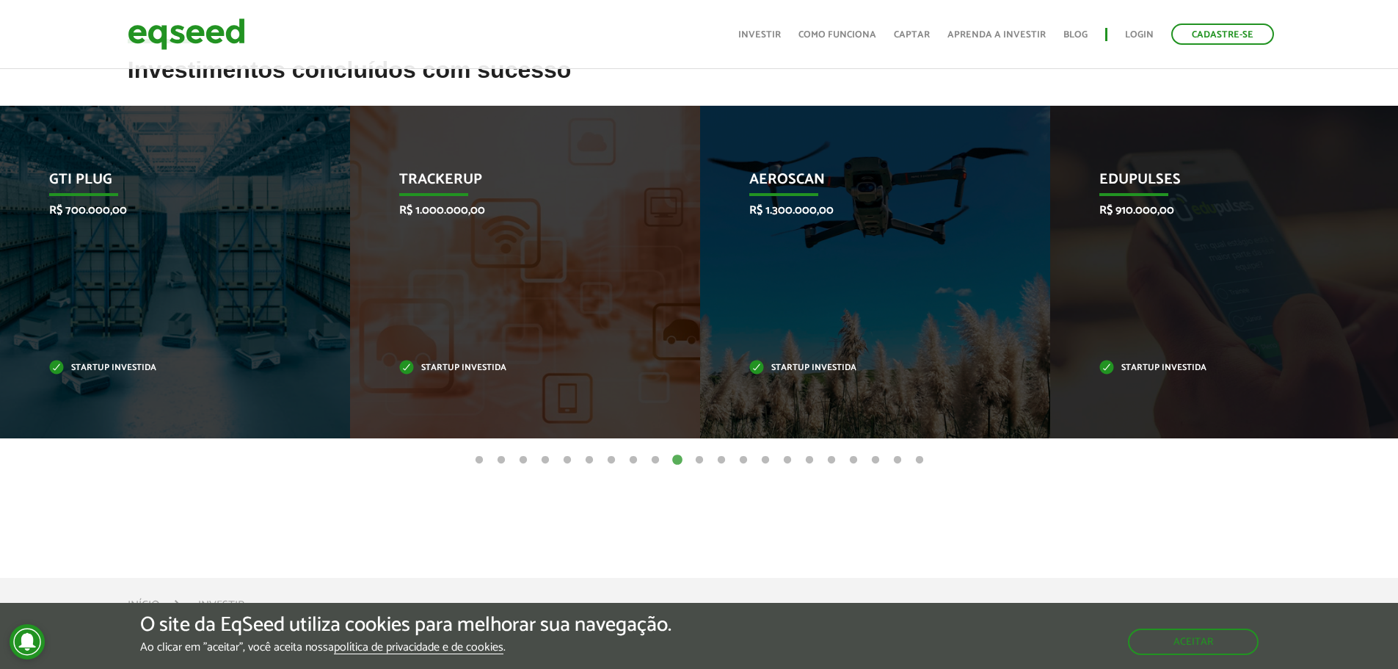
click at [697, 457] on button "11" at bounding box center [699, 460] width 15 height 15
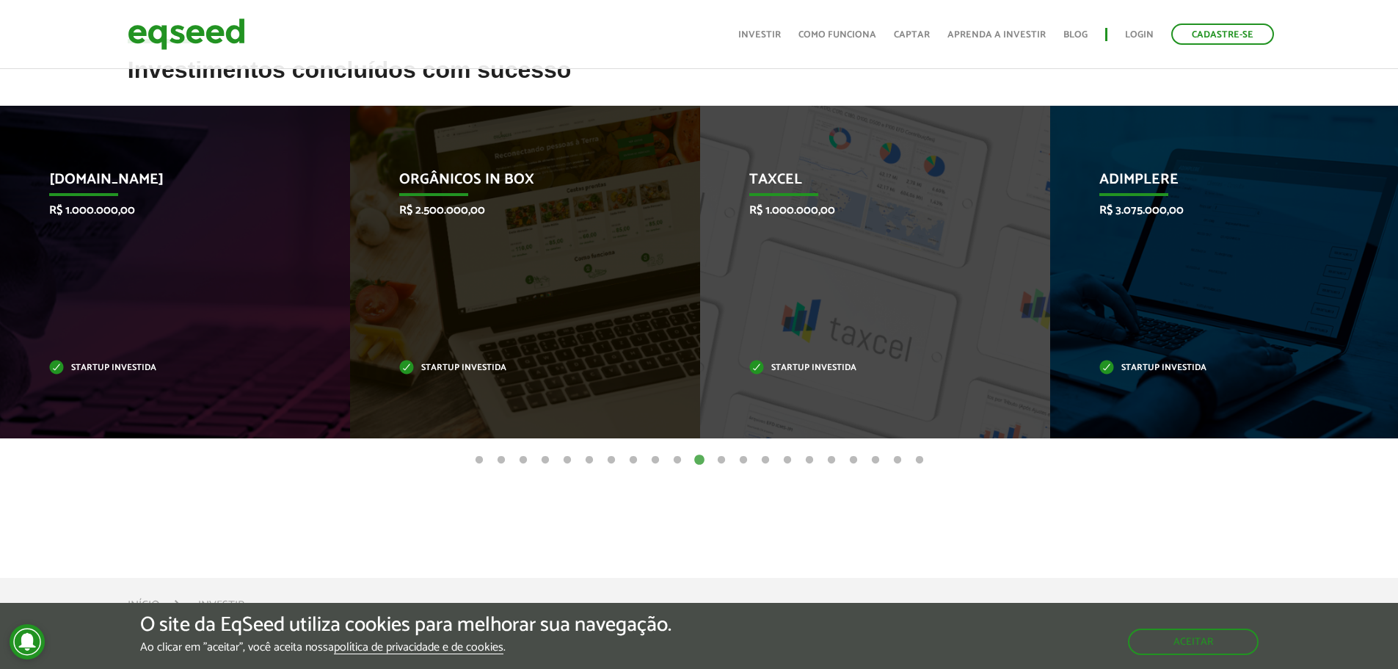
click at [721, 458] on button "12" at bounding box center [721, 460] width 15 height 15
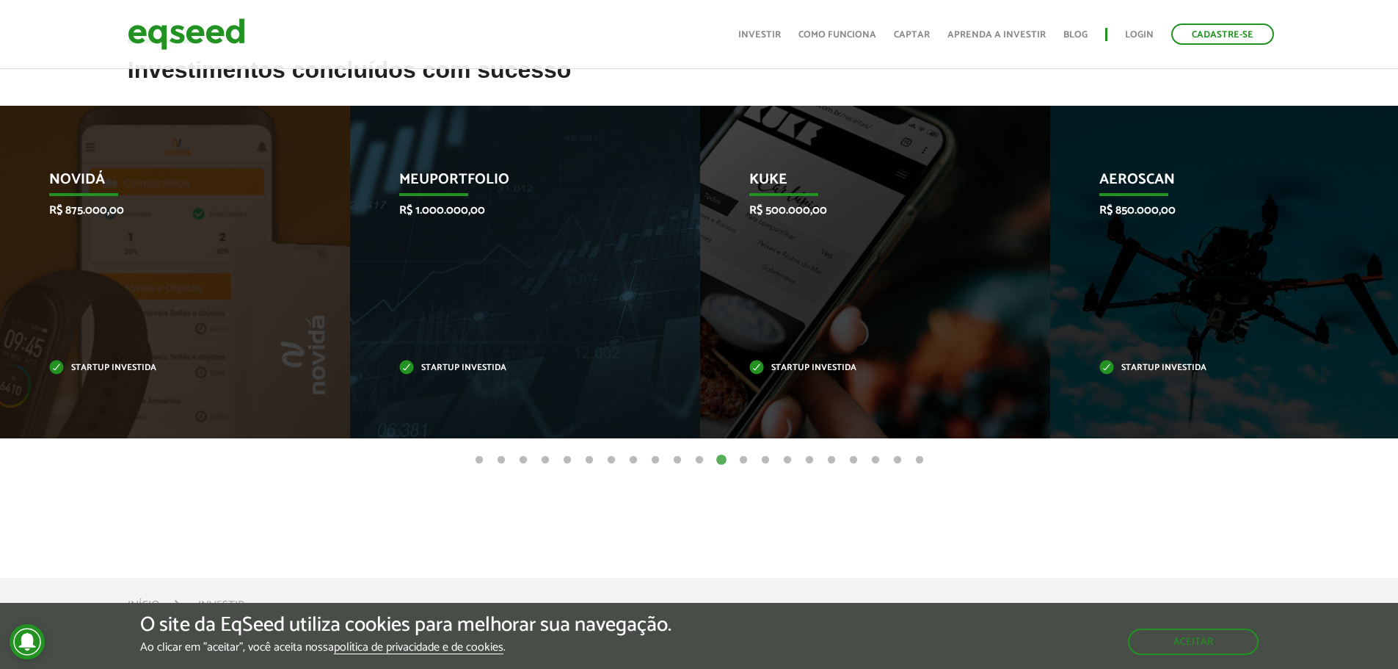
click at [749, 459] on button "13" at bounding box center [743, 460] width 15 height 15
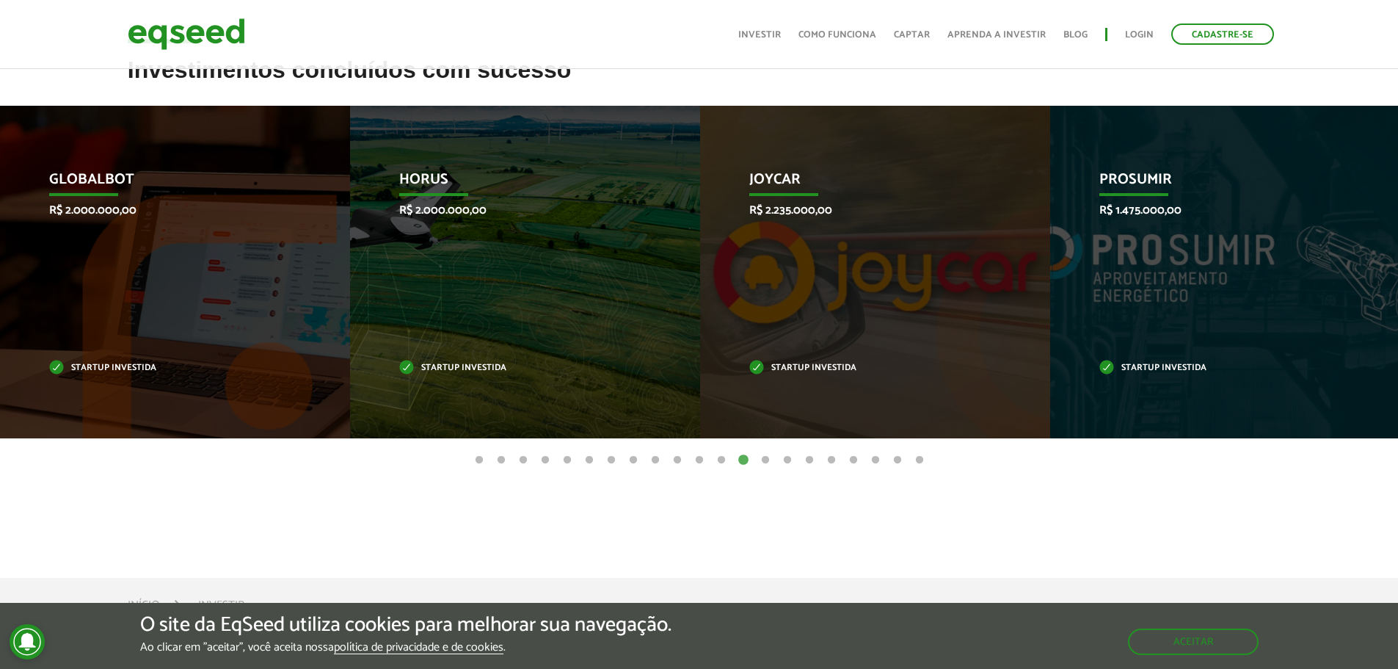
drag, startPoint x: 749, startPoint y: 459, endPoint x: 732, endPoint y: 476, distance: 23.9
click at [732, 476] on article "Investimentos concluídos com sucesso Invoop R$ 250.000,00 Startup investida Pro…" at bounding box center [699, 302] width 1398 height 490
click at [759, 458] on button "14" at bounding box center [765, 460] width 15 height 15
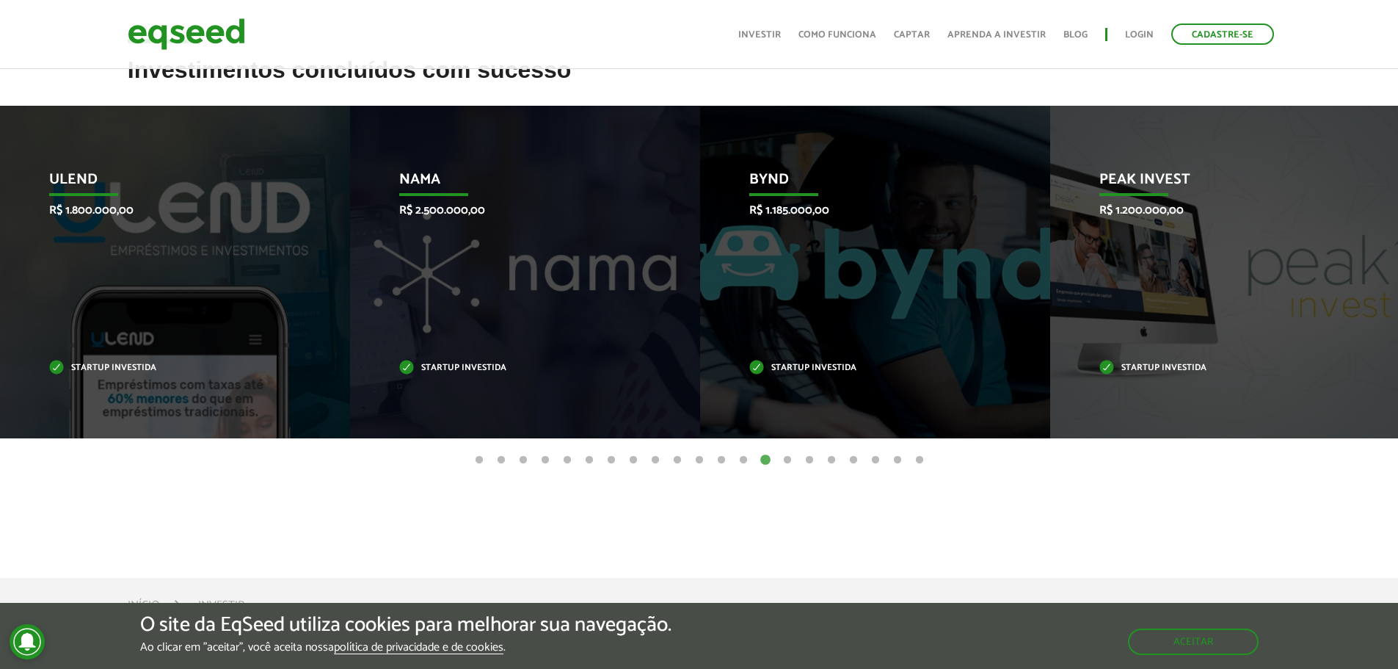
click at [791, 456] on button "15" at bounding box center [787, 460] width 15 height 15
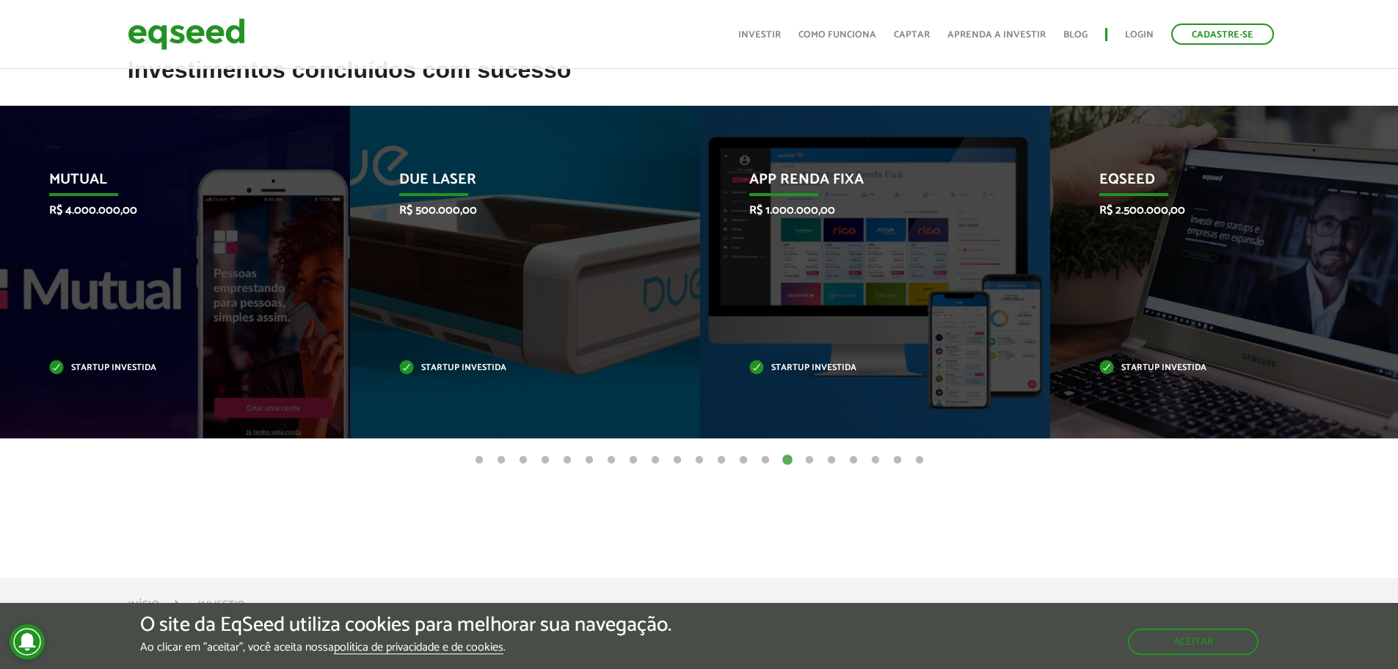
click at [811, 455] on button "16" at bounding box center [809, 460] width 15 height 15
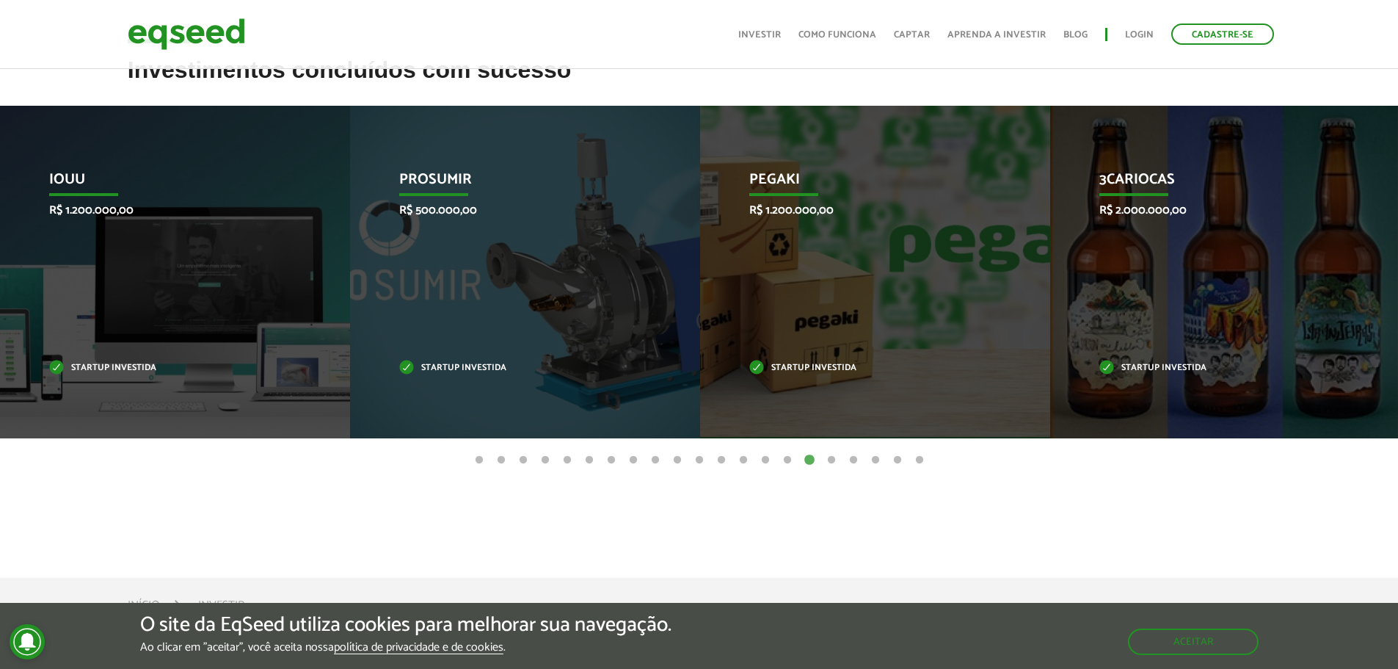
click at [832, 459] on button "17" at bounding box center [831, 460] width 15 height 15
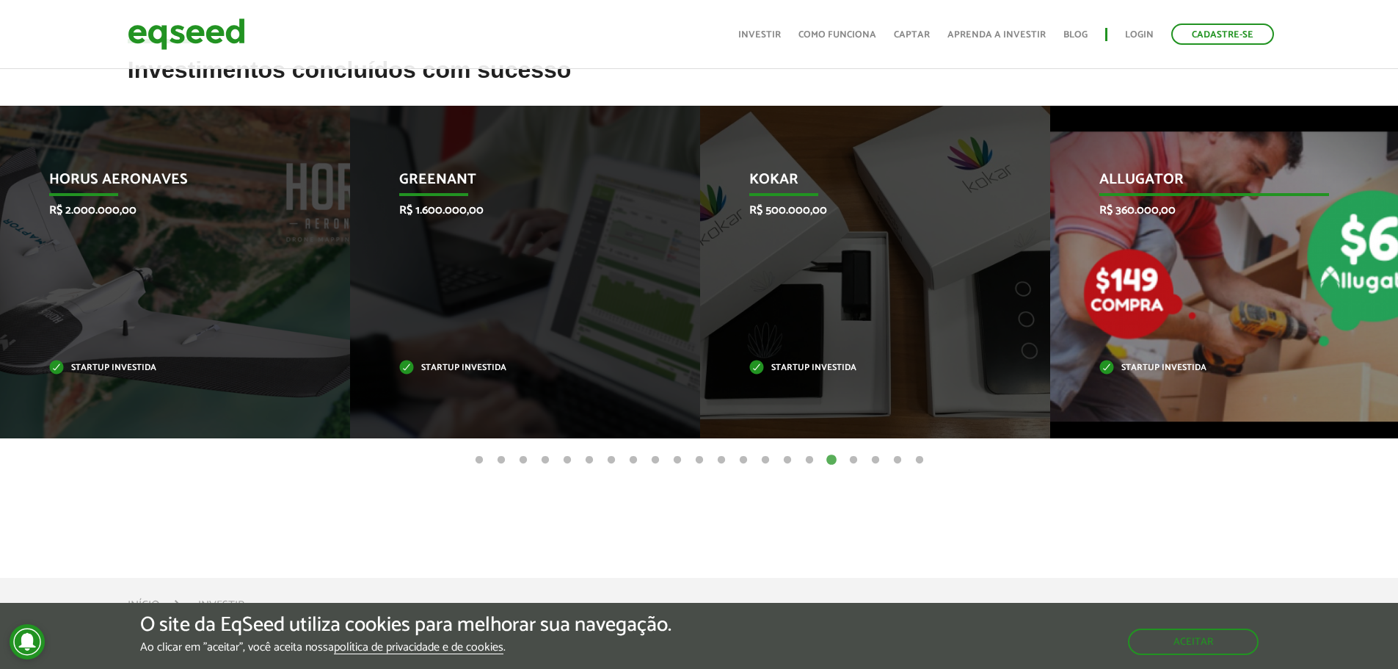
click at [1320, 228] on div "Allugator R$ 360.000,00 Startup investida" at bounding box center [1214, 272] width 328 height 332
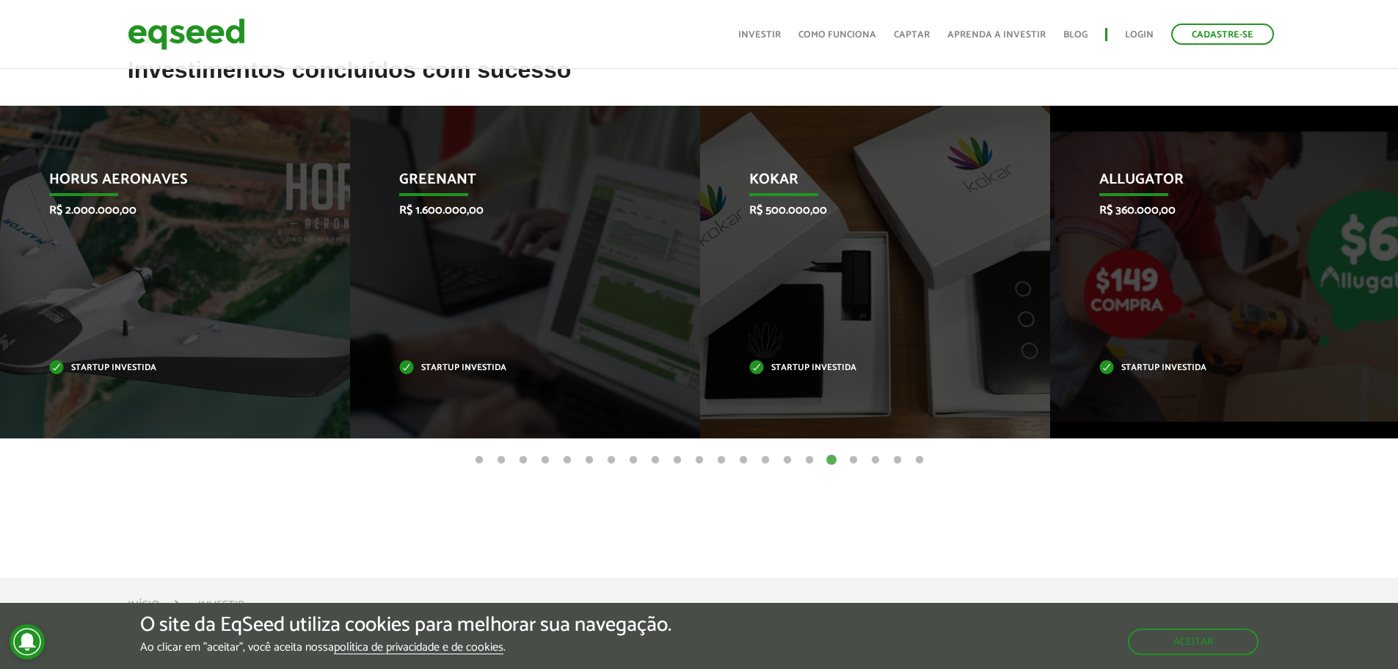
click at [850, 456] on button "18" at bounding box center [853, 460] width 15 height 15
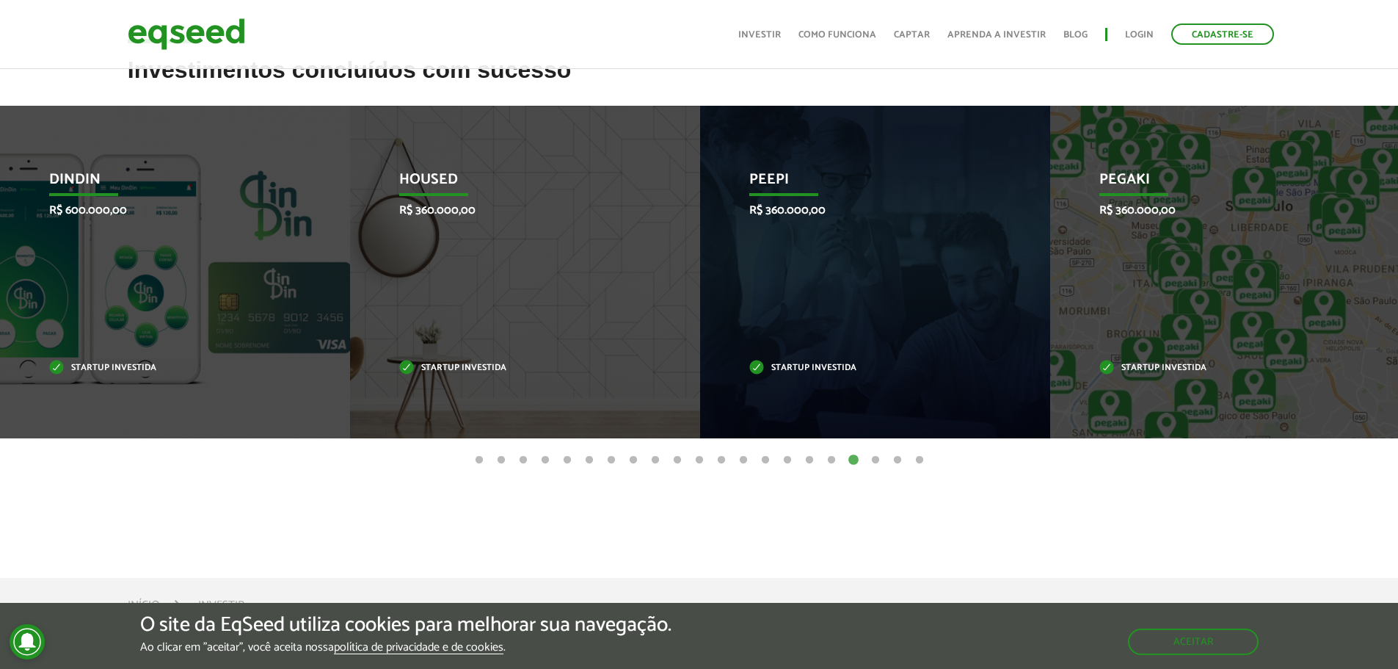
click at [868, 461] on button "19" at bounding box center [875, 460] width 15 height 15
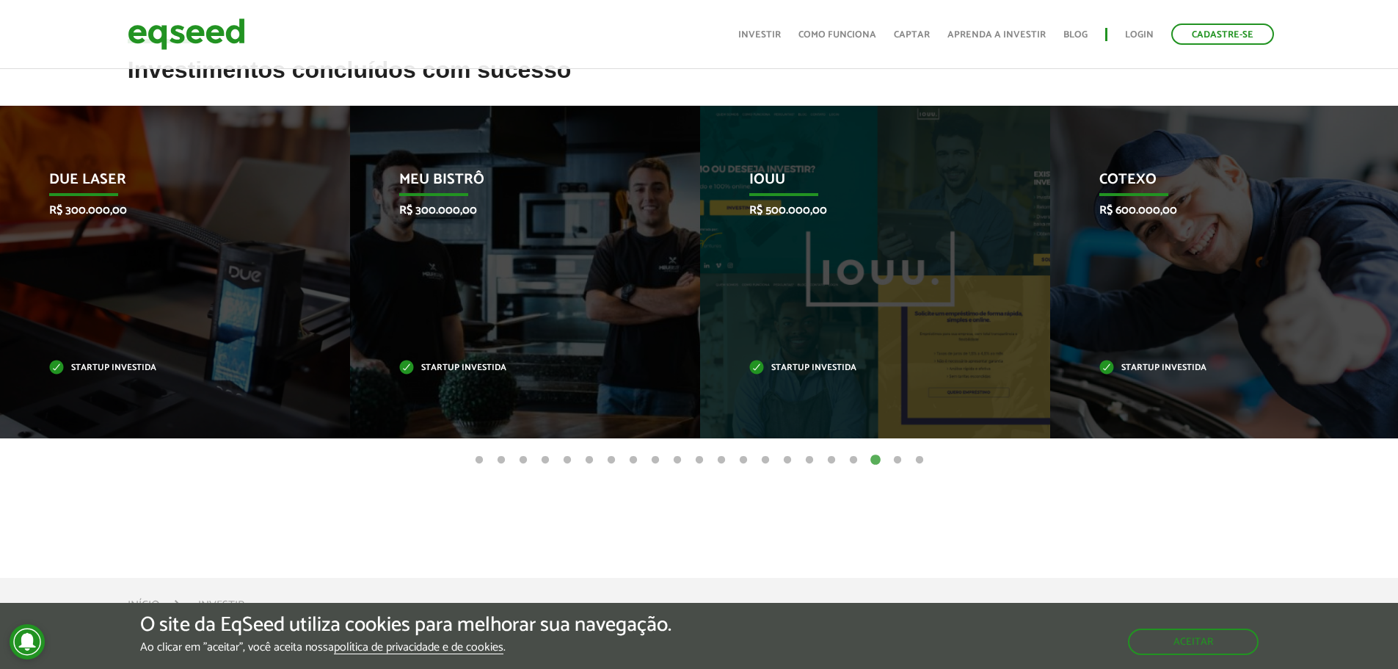
click at [896, 460] on button "20" at bounding box center [897, 460] width 15 height 15
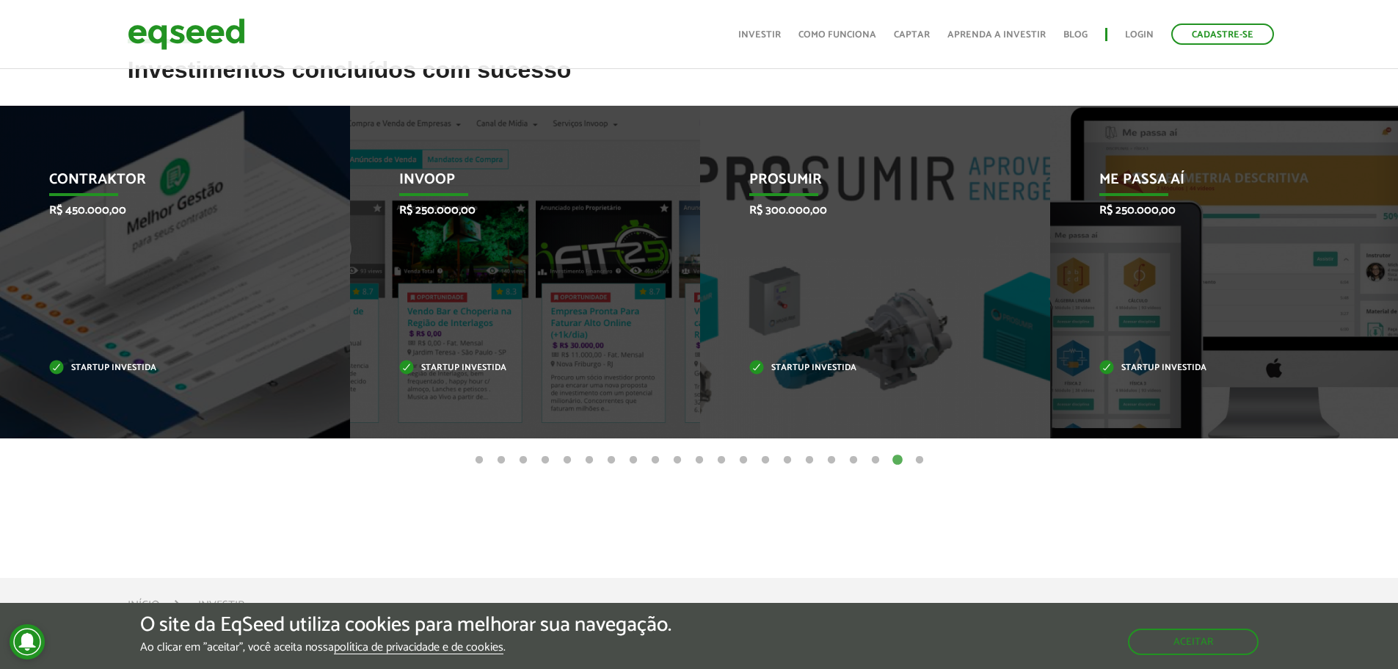
click at [917, 463] on button "21" at bounding box center [919, 460] width 15 height 15
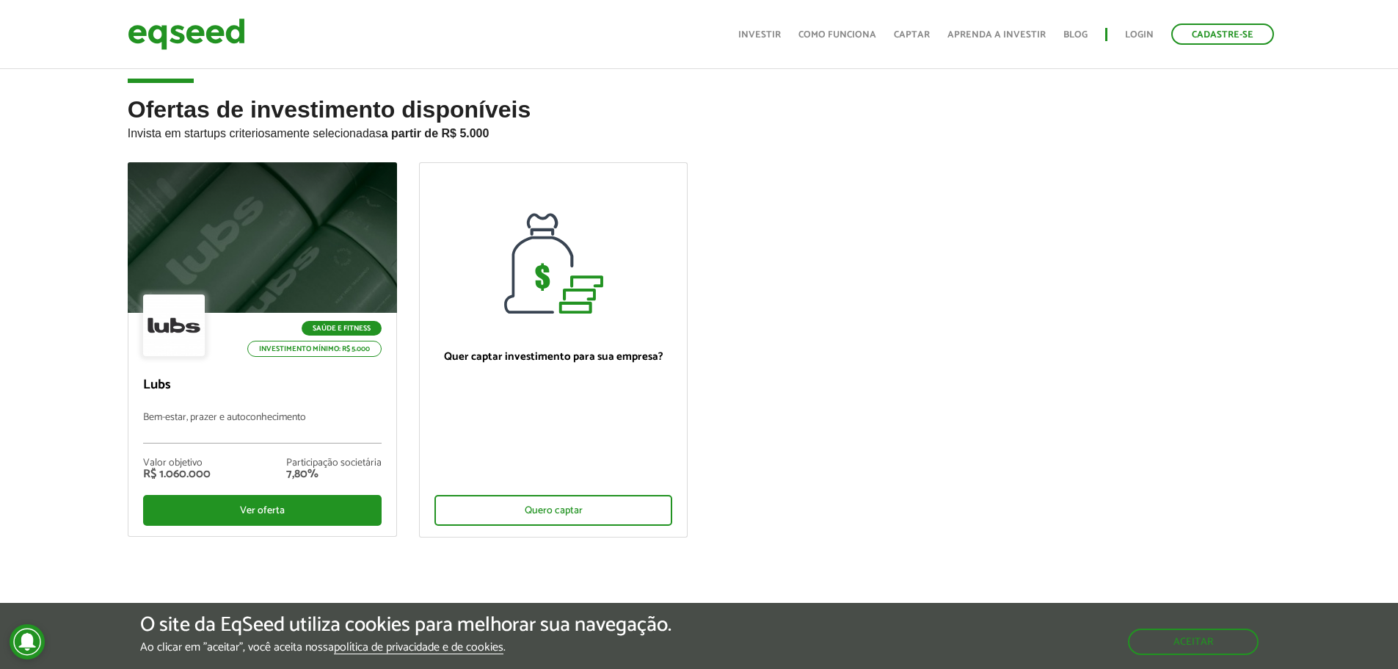
scroll to position [0, 0]
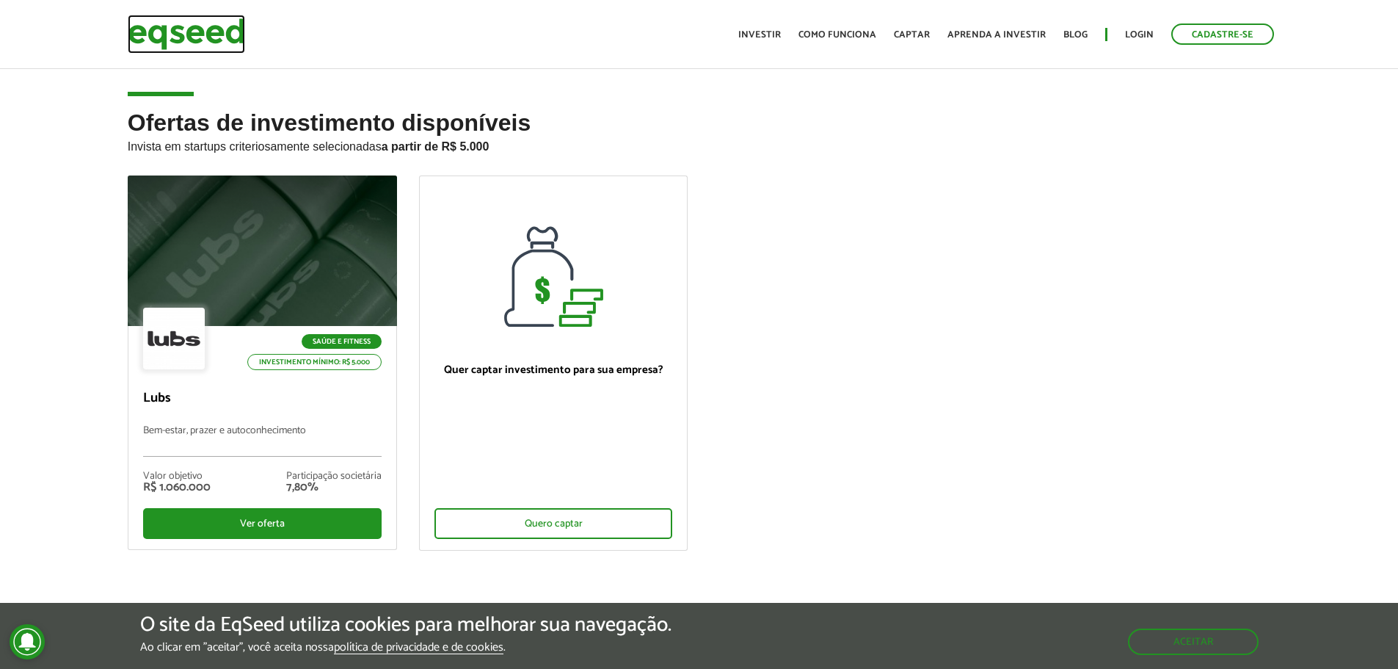
click at [201, 48] on img at bounding box center [186, 34] width 117 height 39
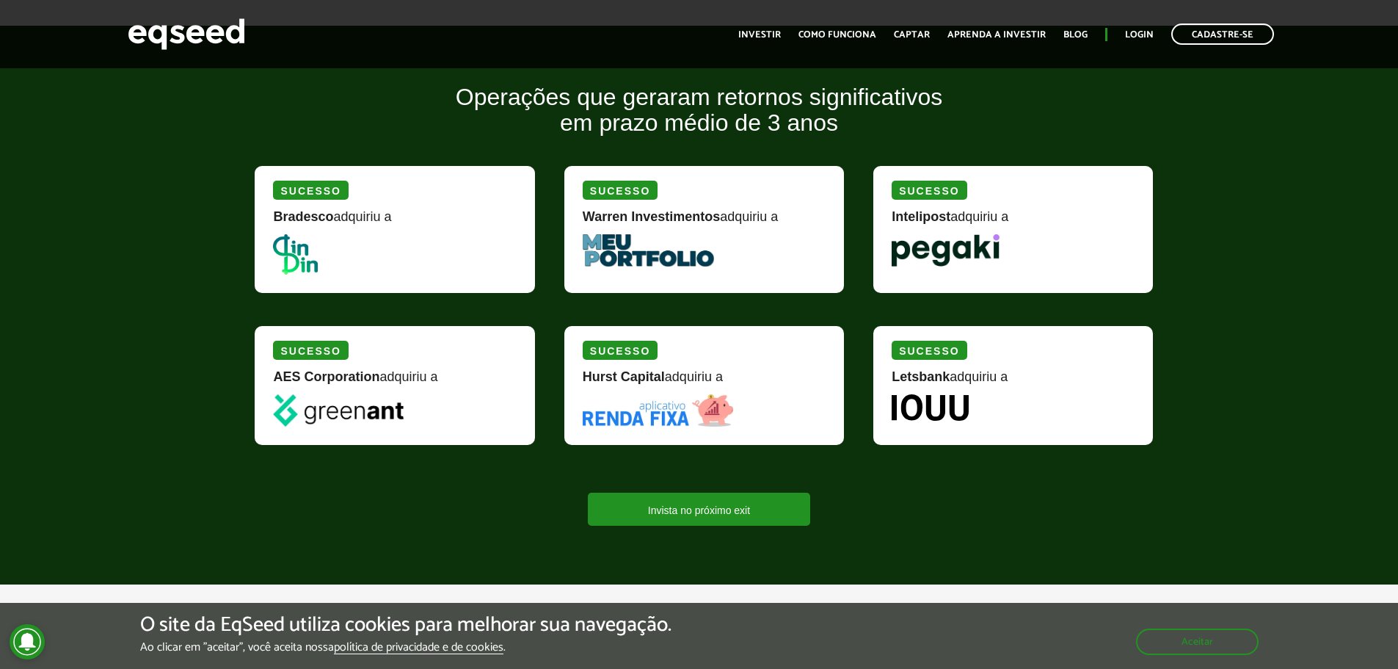
scroll to position [1688, 0]
